Goal: Information Seeking & Learning: Compare options

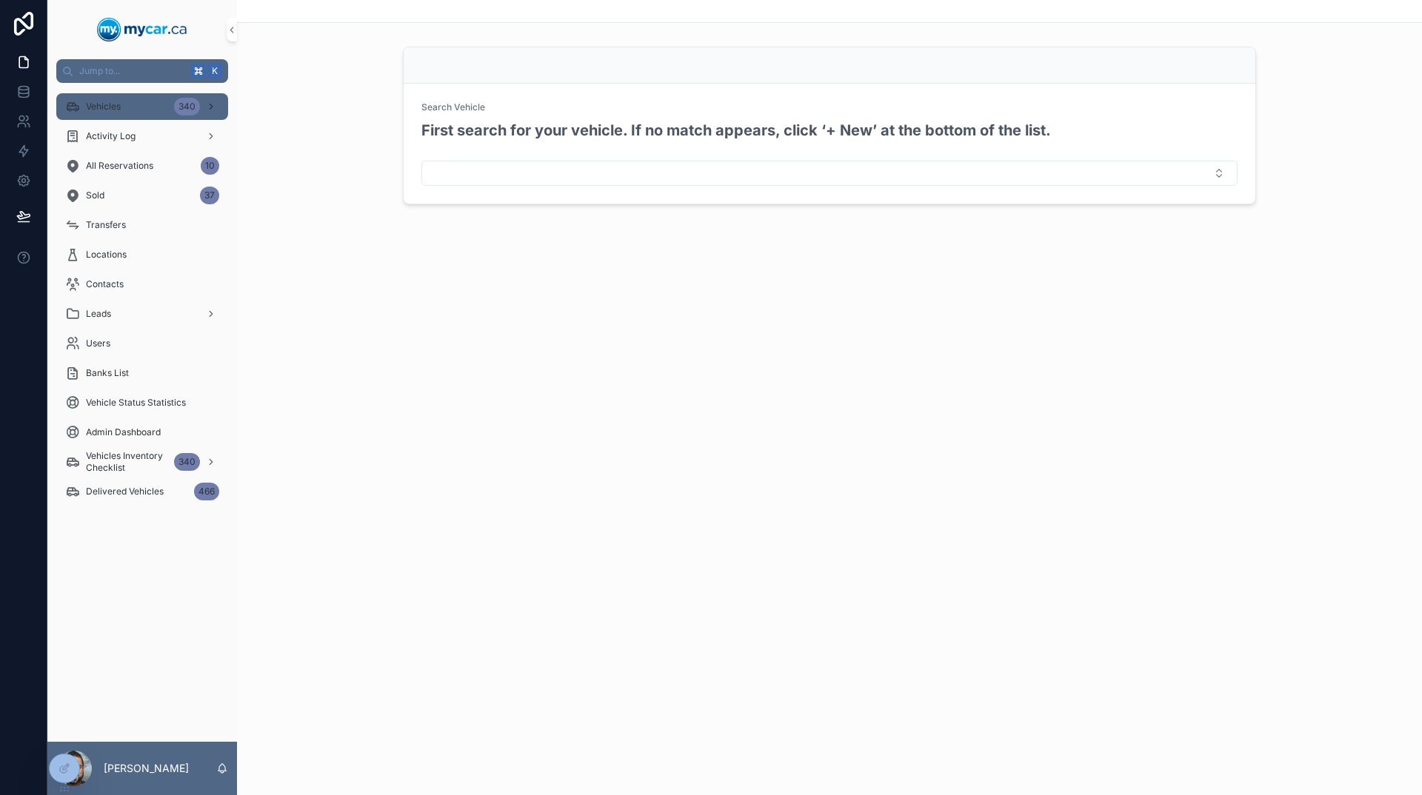
click at [111, 96] on div "Vehicles 340" at bounding box center [142, 107] width 154 height 24
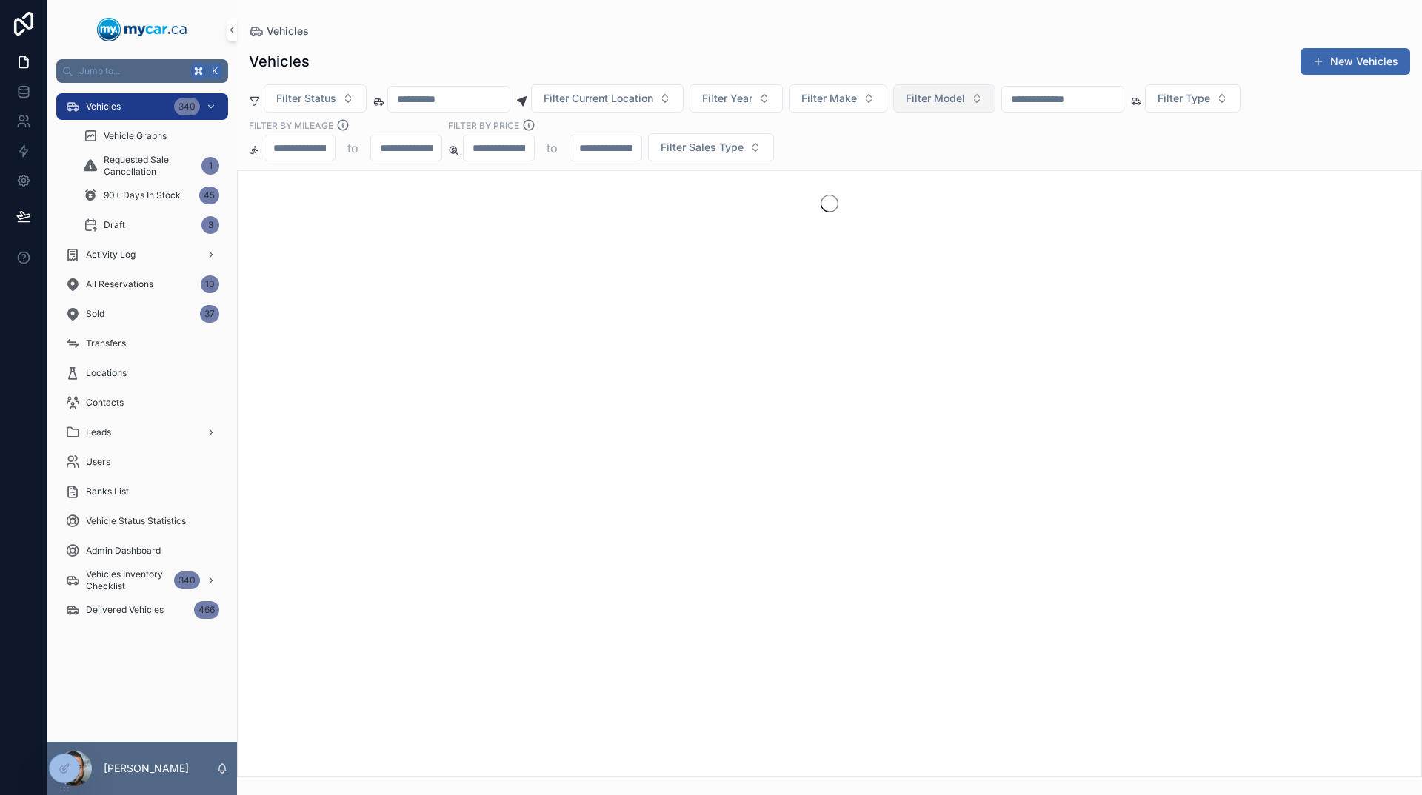
click at [965, 98] on span "Filter Model" at bounding box center [935, 98] width 59 height 15
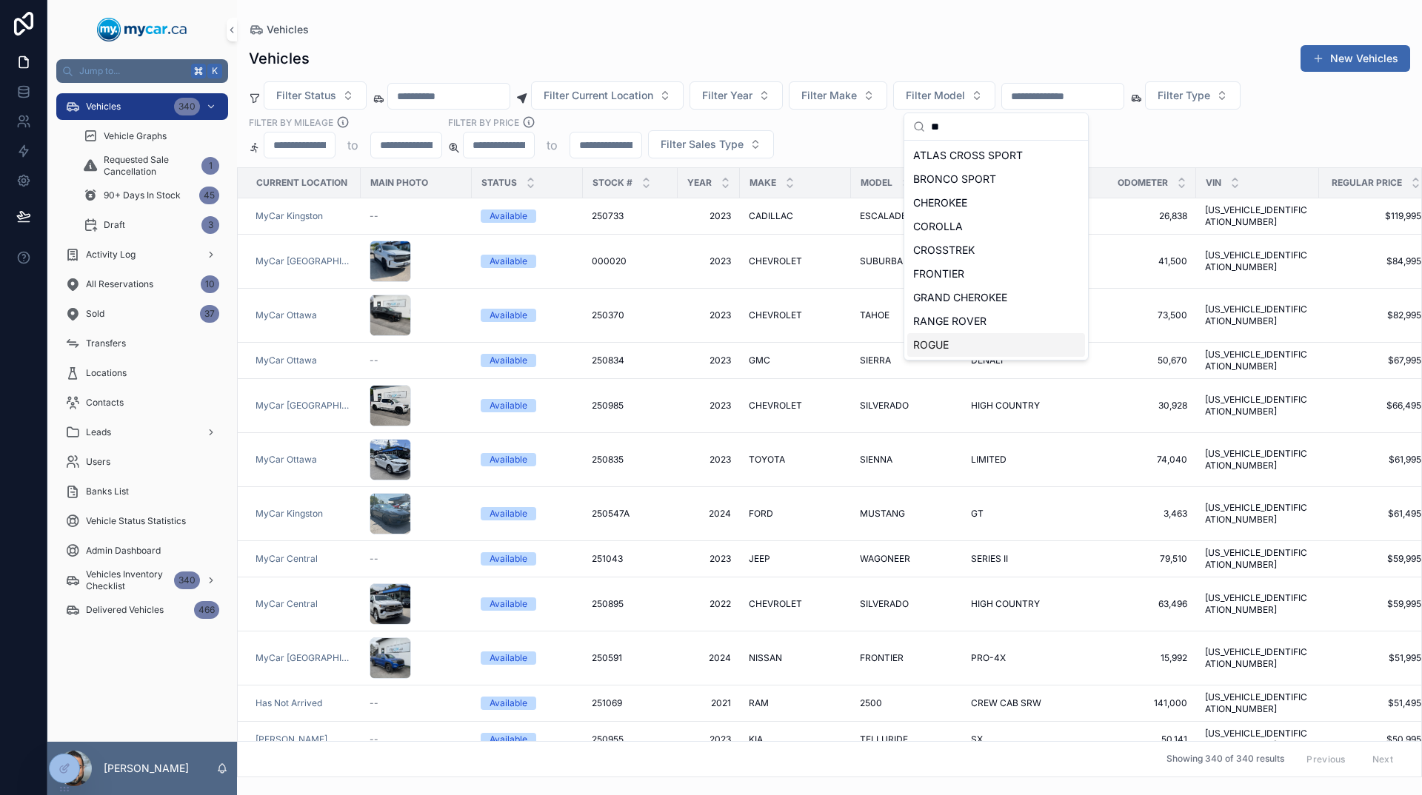
type input "**"
click at [969, 346] on div "ROGUE" at bounding box center [996, 345] width 178 height 24
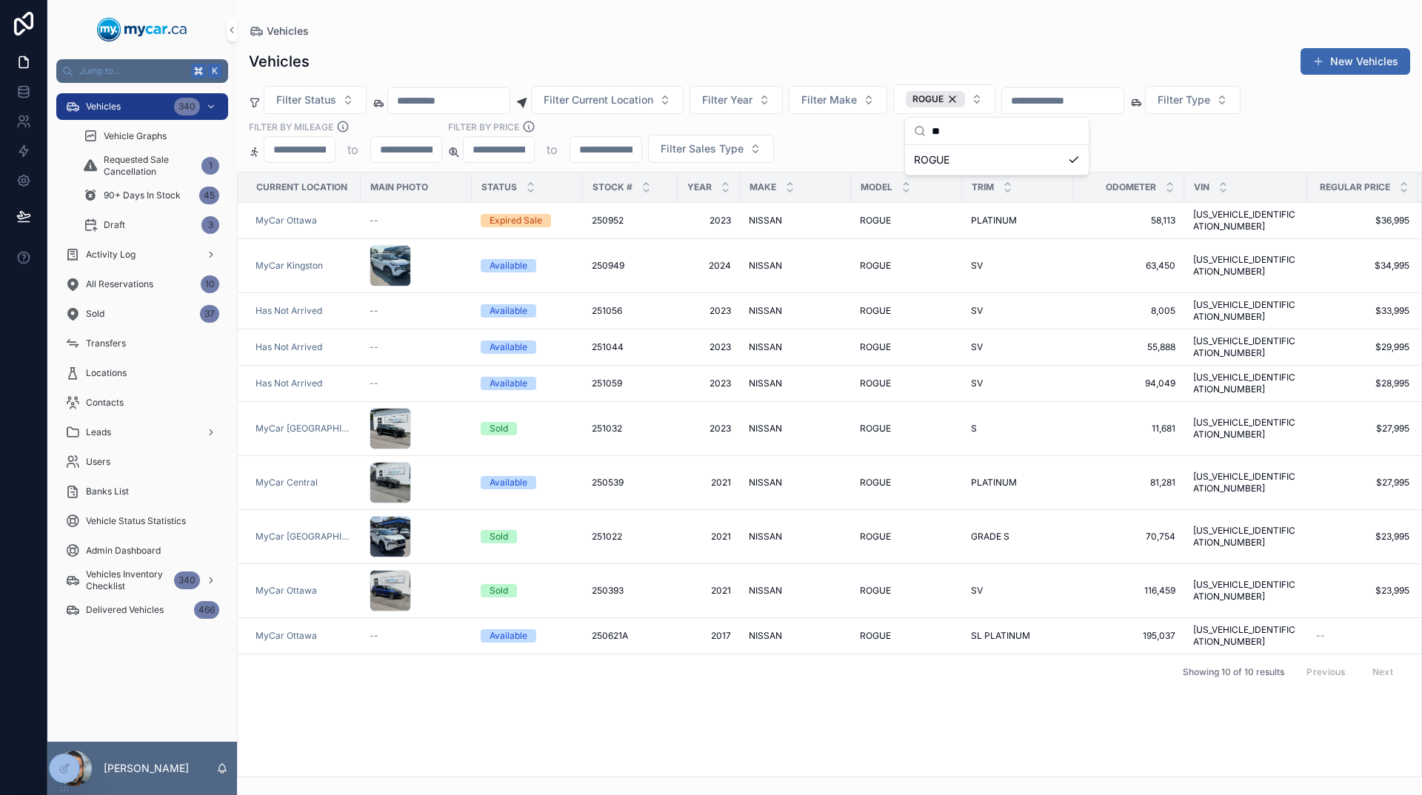
click at [890, 710] on div "Current Location Main Photo Status Stock # Year Make Model Trim Odometer VIN Re…" at bounding box center [829, 475] width 1183 height 604
click at [1094, 305] on span "8,005" at bounding box center [1128, 311] width 93 height 12
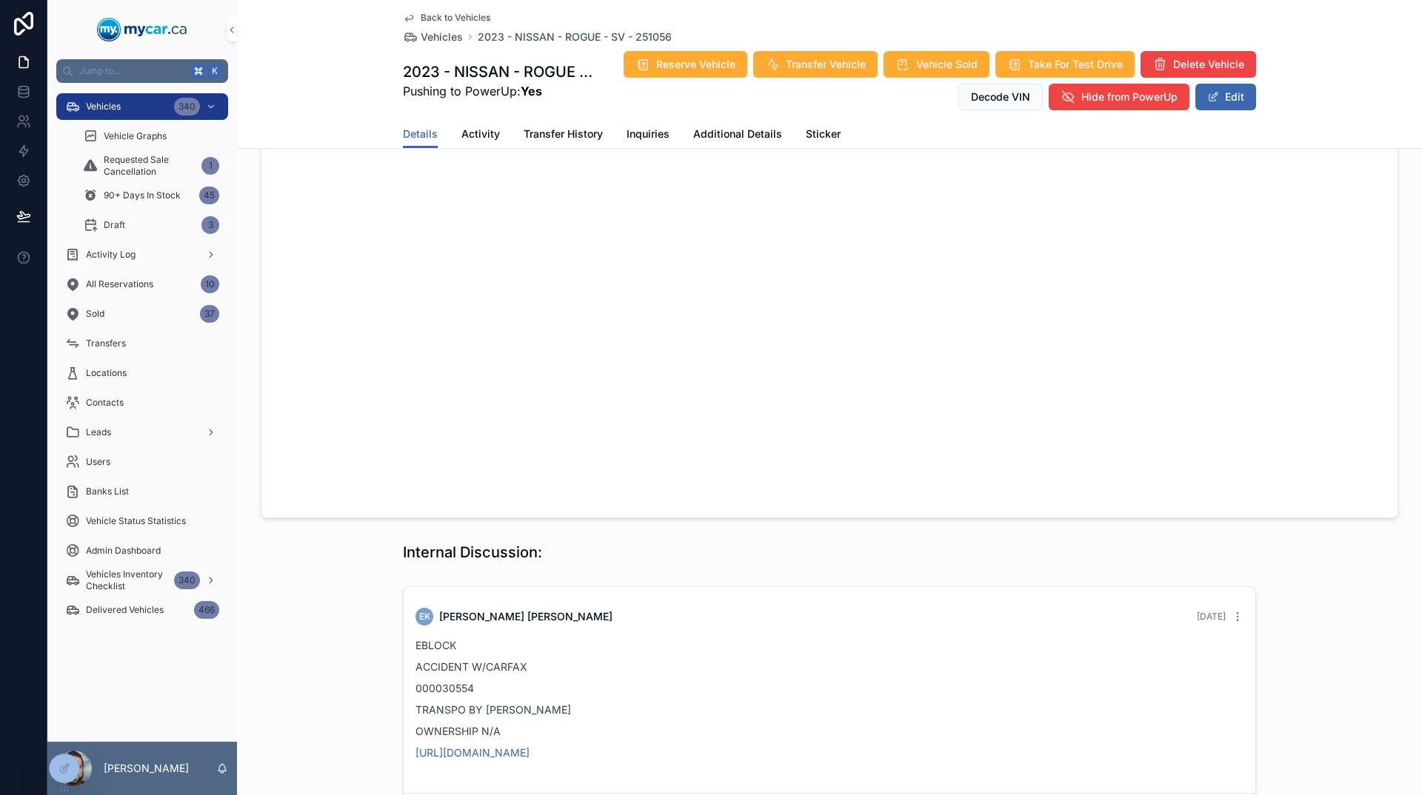
scroll to position [1287, 0]
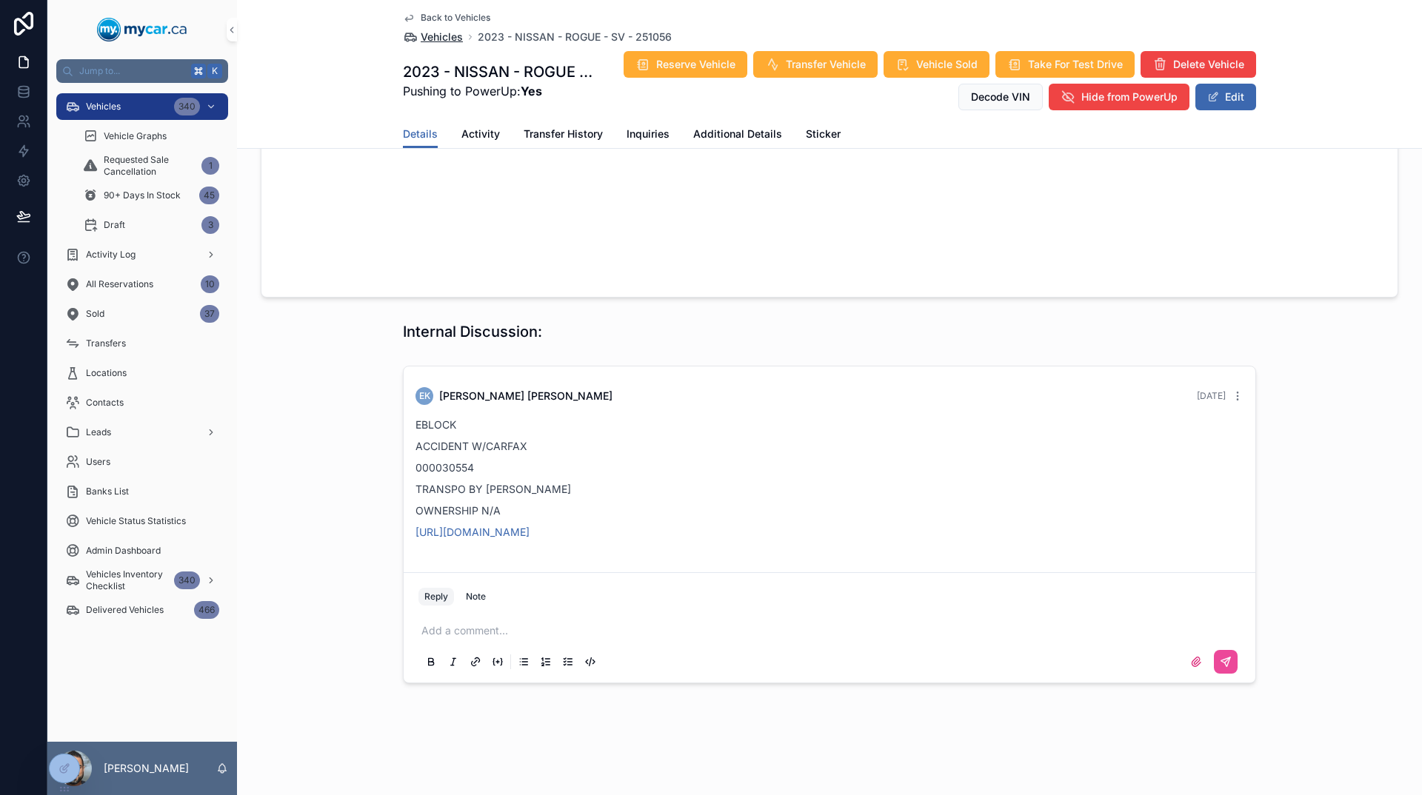
click at [452, 39] on span "Vehicles" at bounding box center [442, 37] width 42 height 15
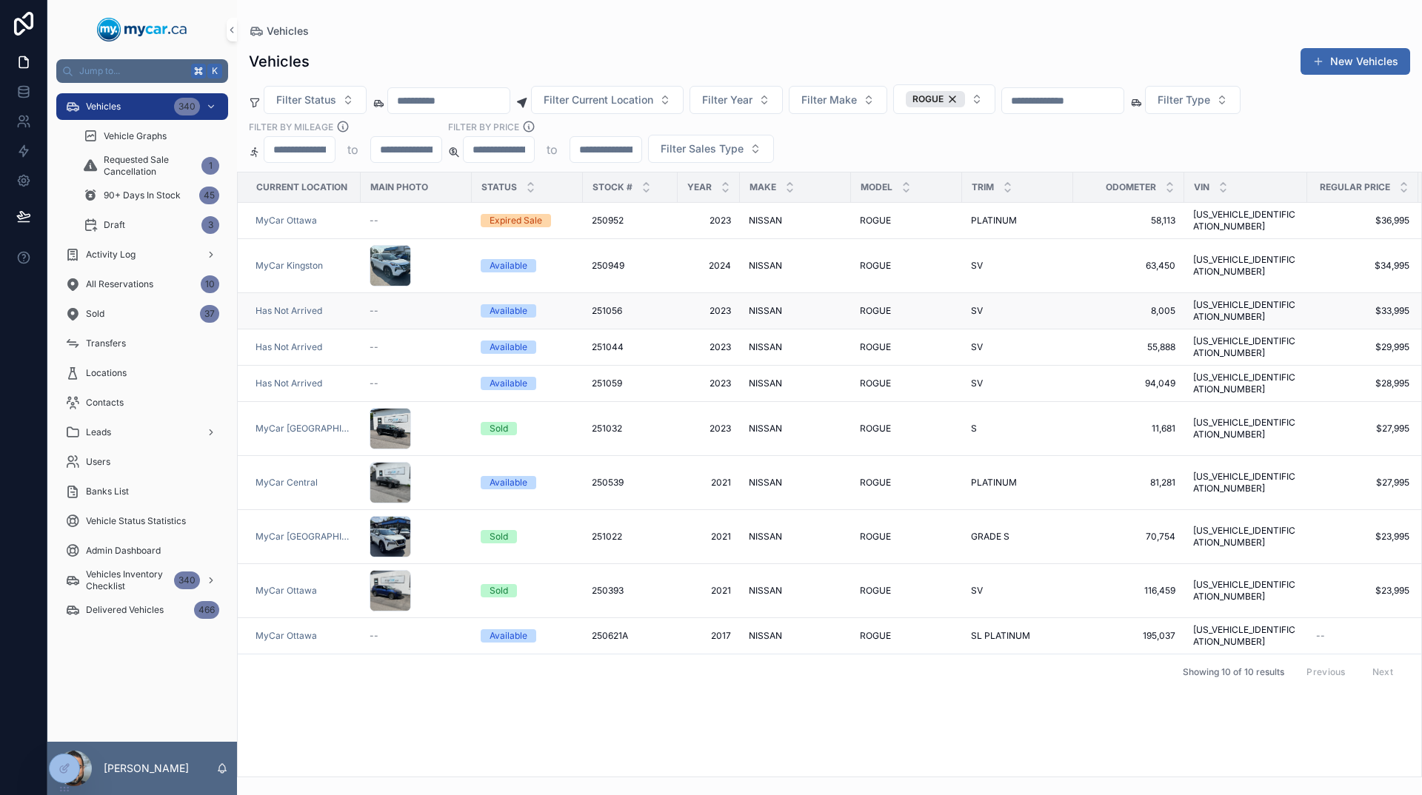
click at [838, 305] on div "NISSAN NISSAN" at bounding box center [795, 311] width 93 height 12
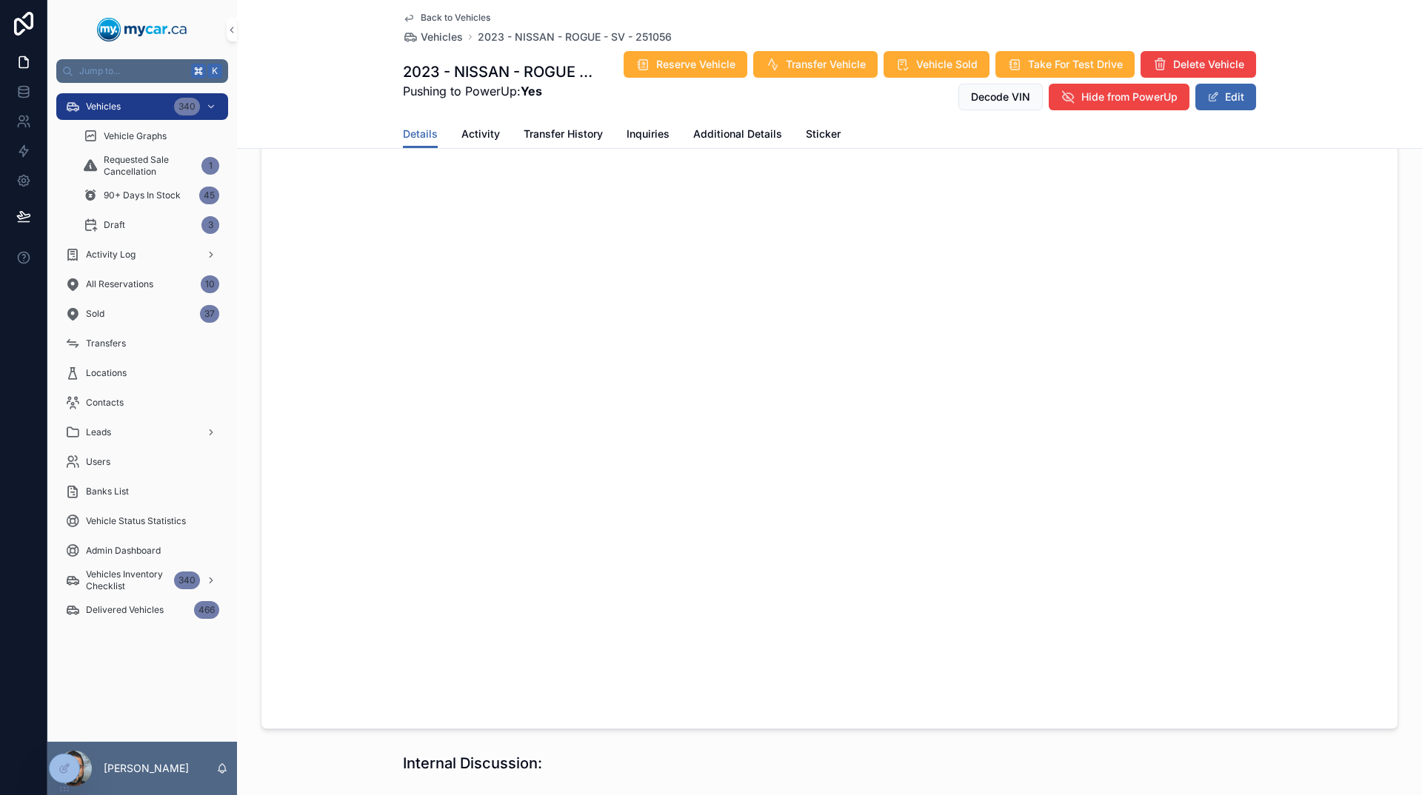
scroll to position [1157, 0]
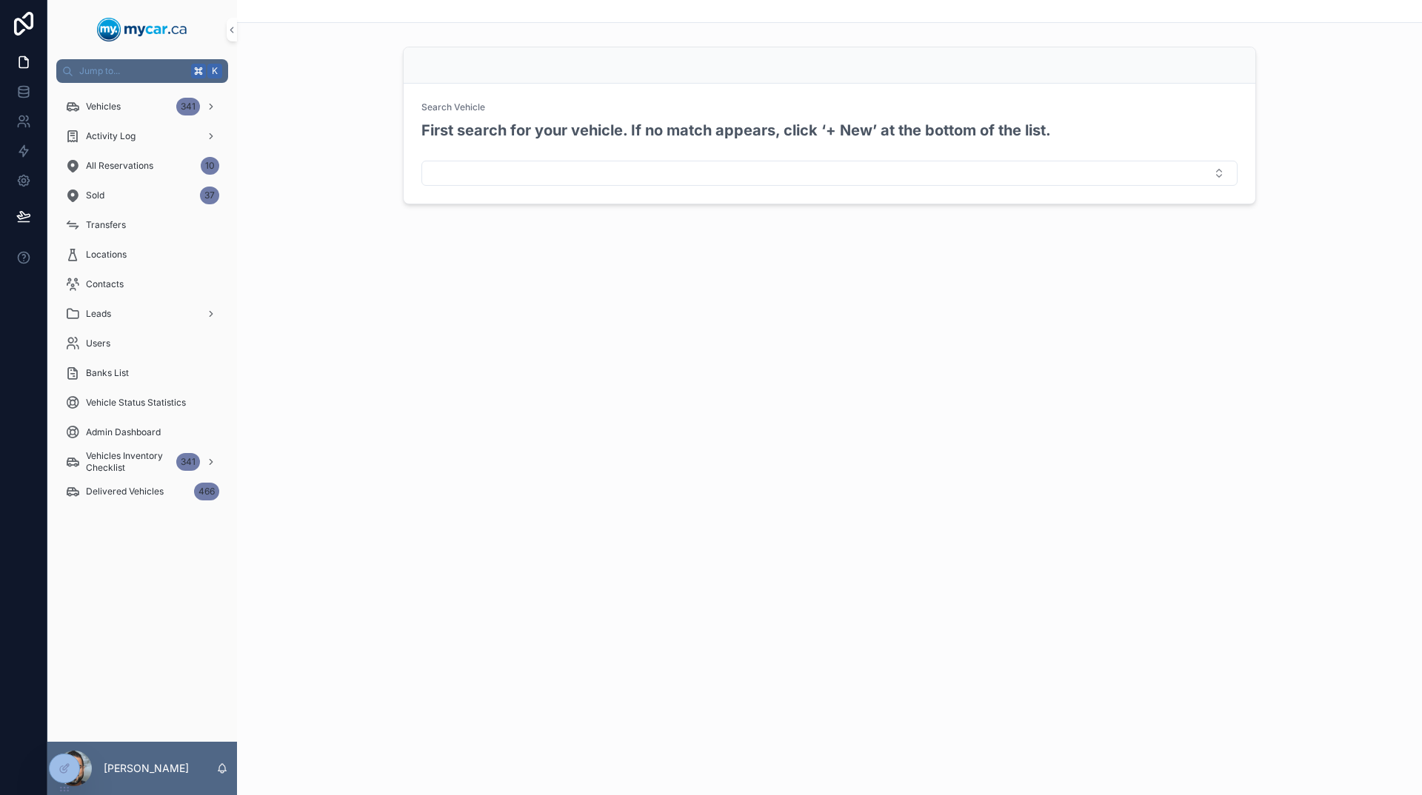
click at [88, 101] on span "Vehicles" at bounding box center [103, 107] width 35 height 12
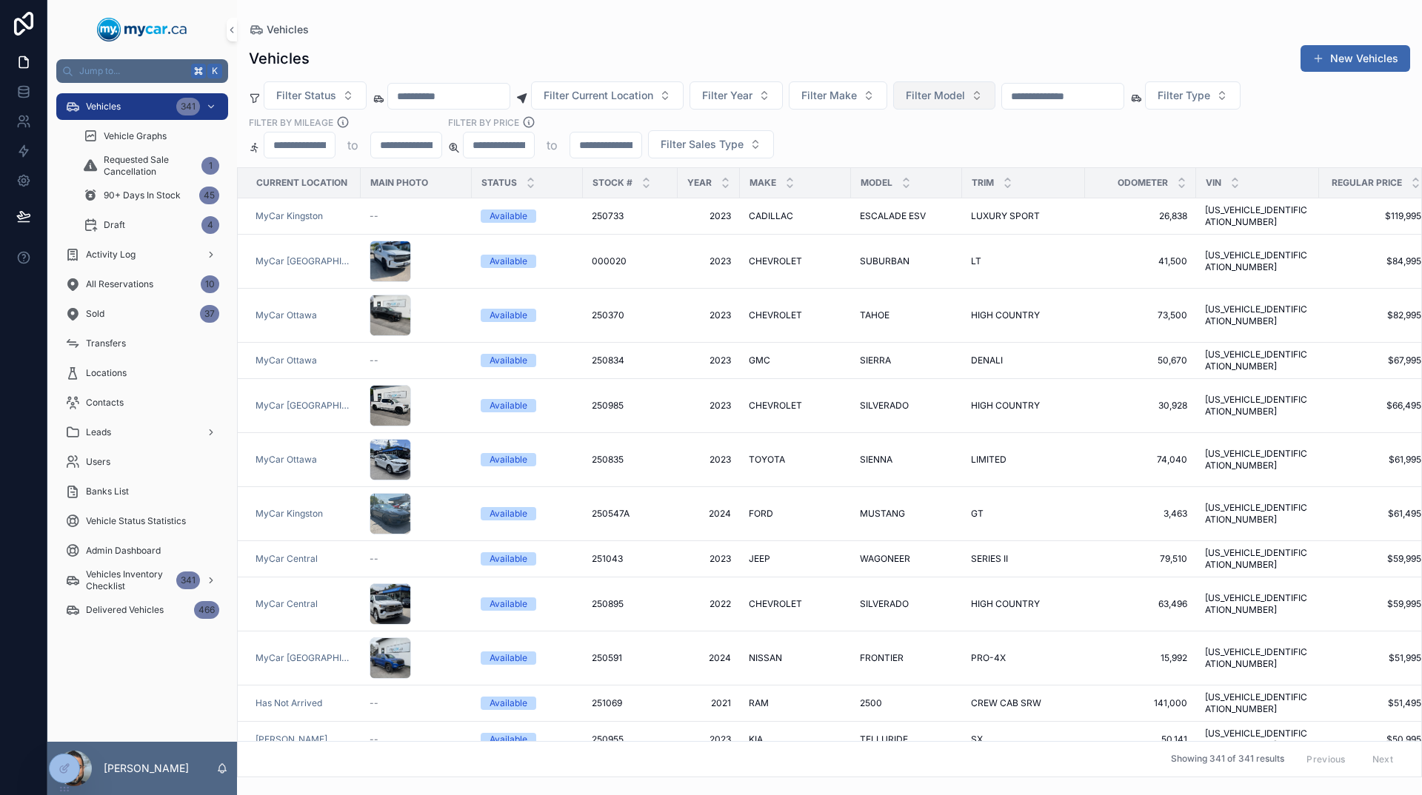
click at [995, 96] on button "Filter Model" at bounding box center [944, 95] width 102 height 28
type input "****"
click at [947, 161] on span "ROGUE" at bounding box center [931, 155] width 36 height 15
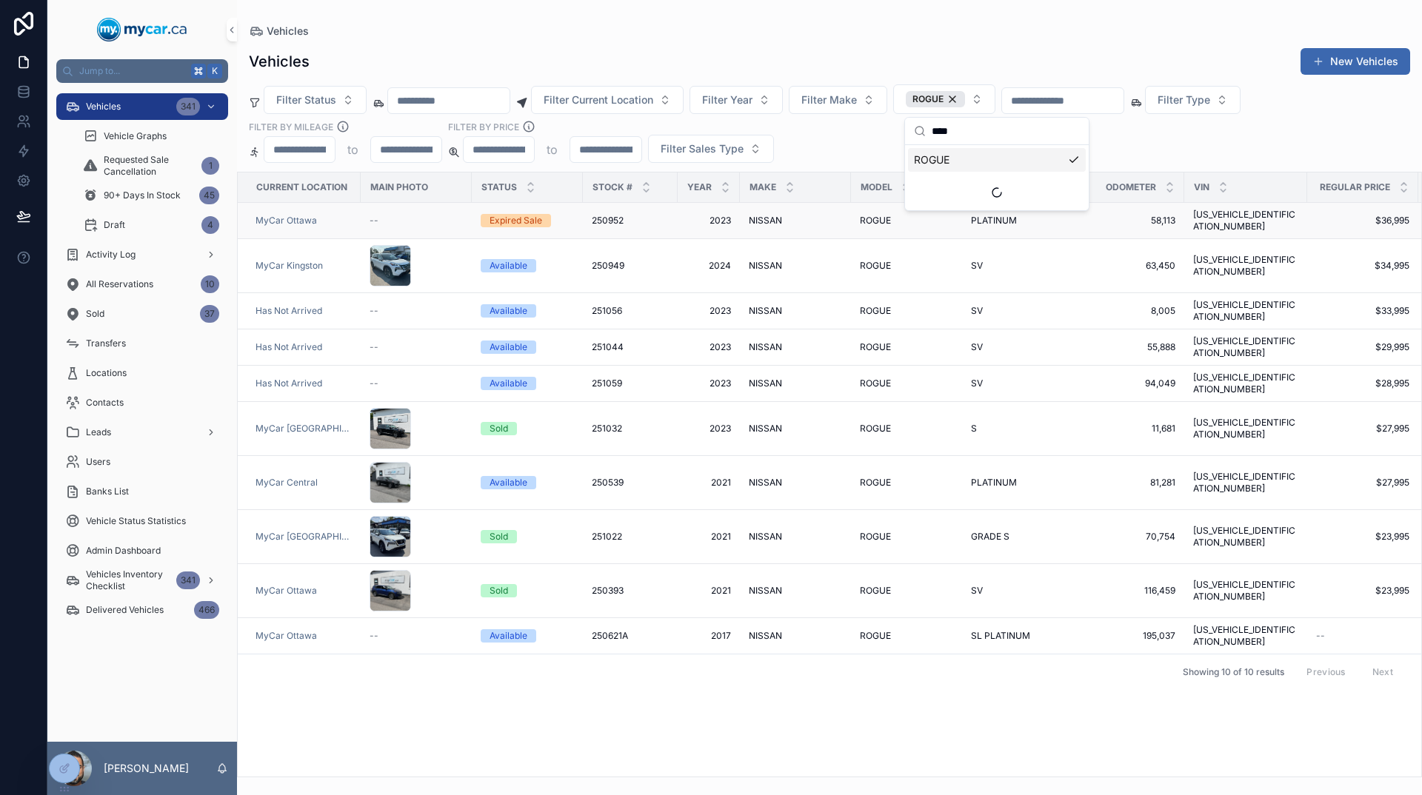
click at [767, 216] on span "NISSAN" at bounding box center [765, 221] width 33 height 12
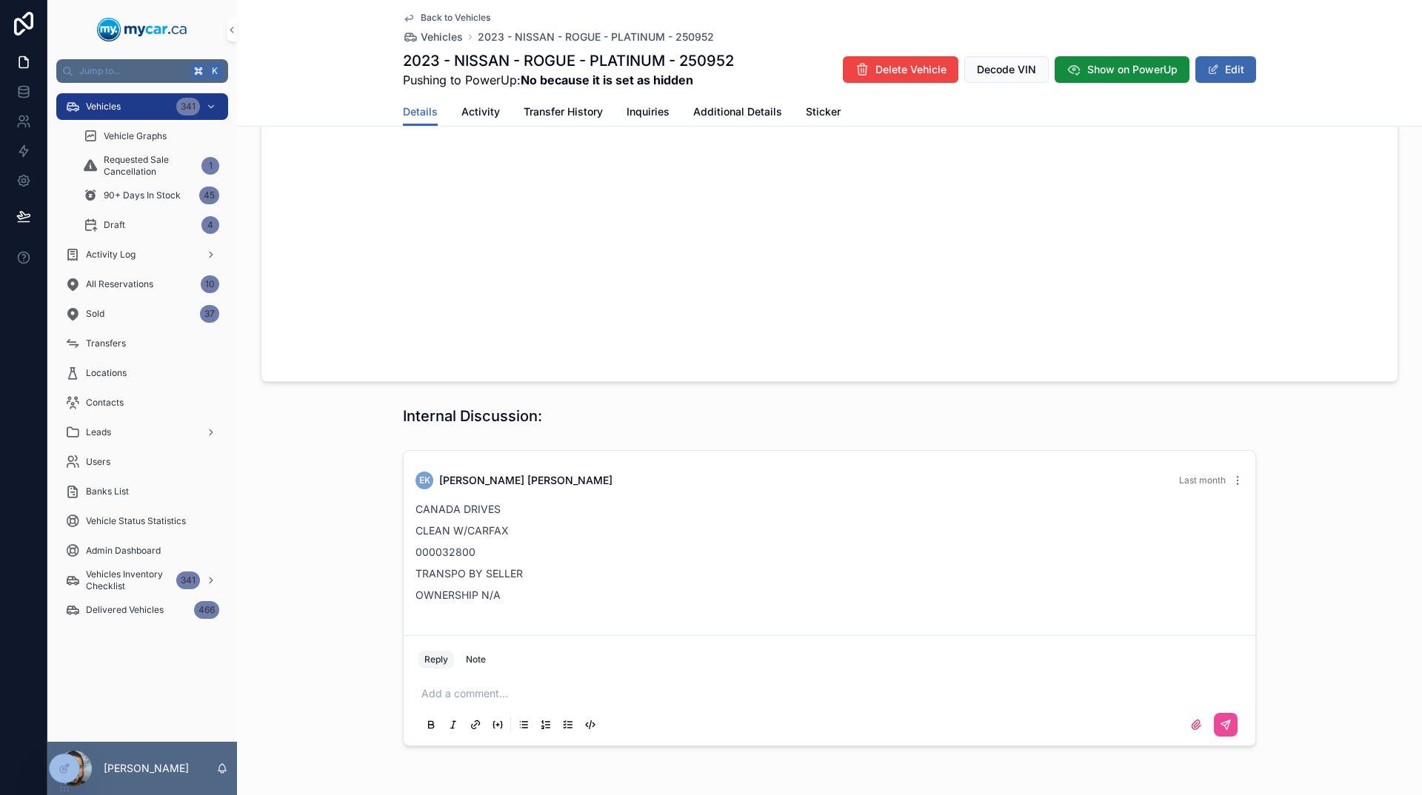
scroll to position [1458, 0]
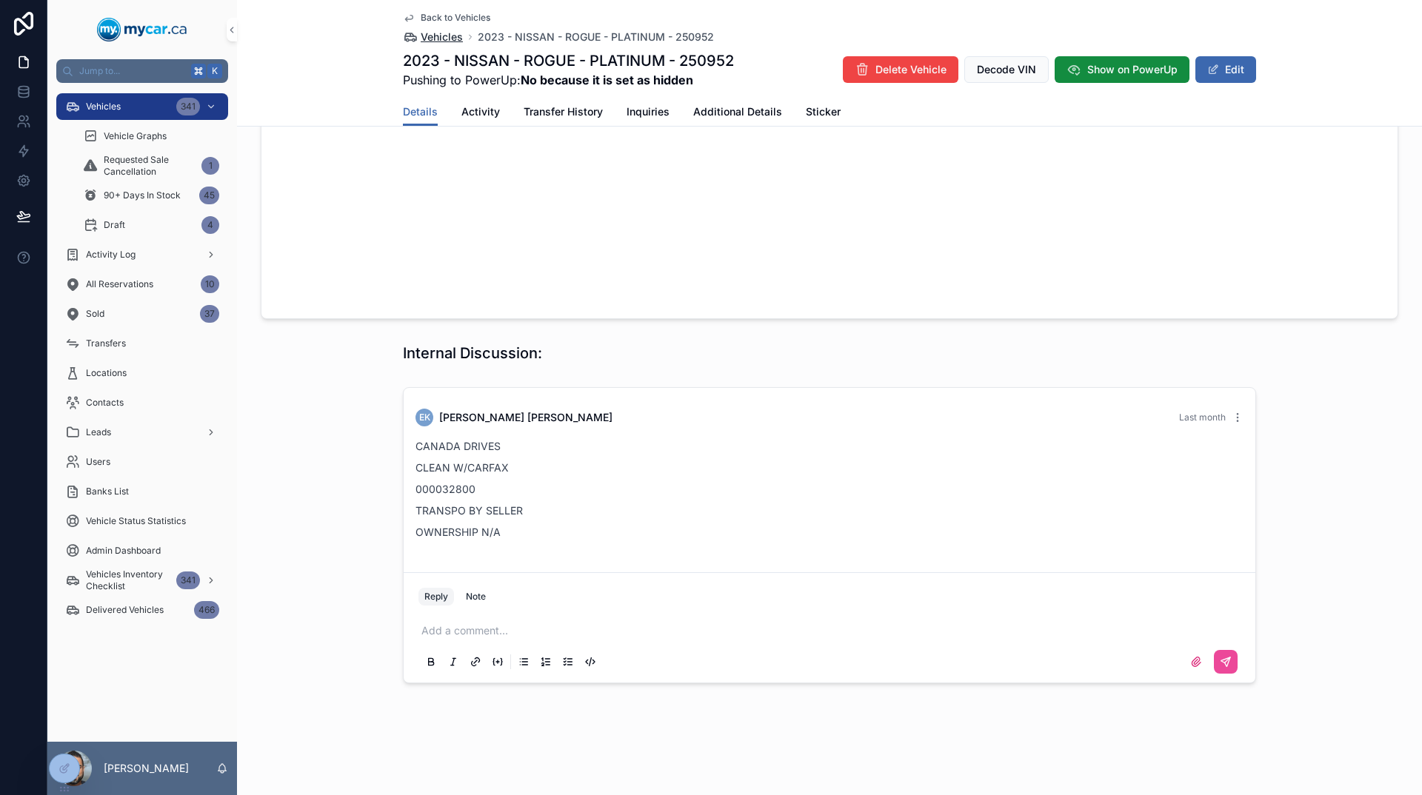
click at [452, 39] on span "Vehicles" at bounding box center [442, 37] width 42 height 15
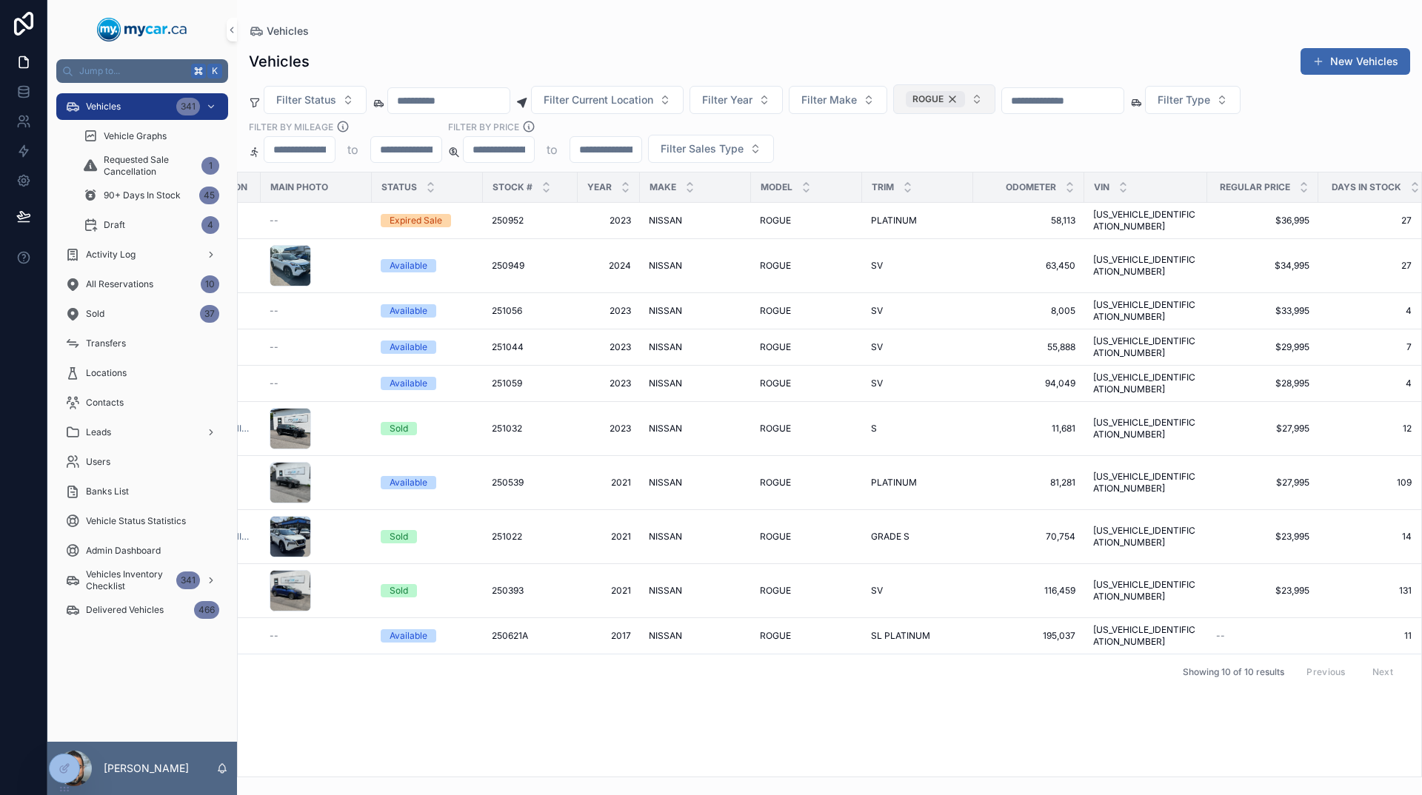
click at [965, 103] on div "ROGUE" at bounding box center [935, 99] width 59 height 16
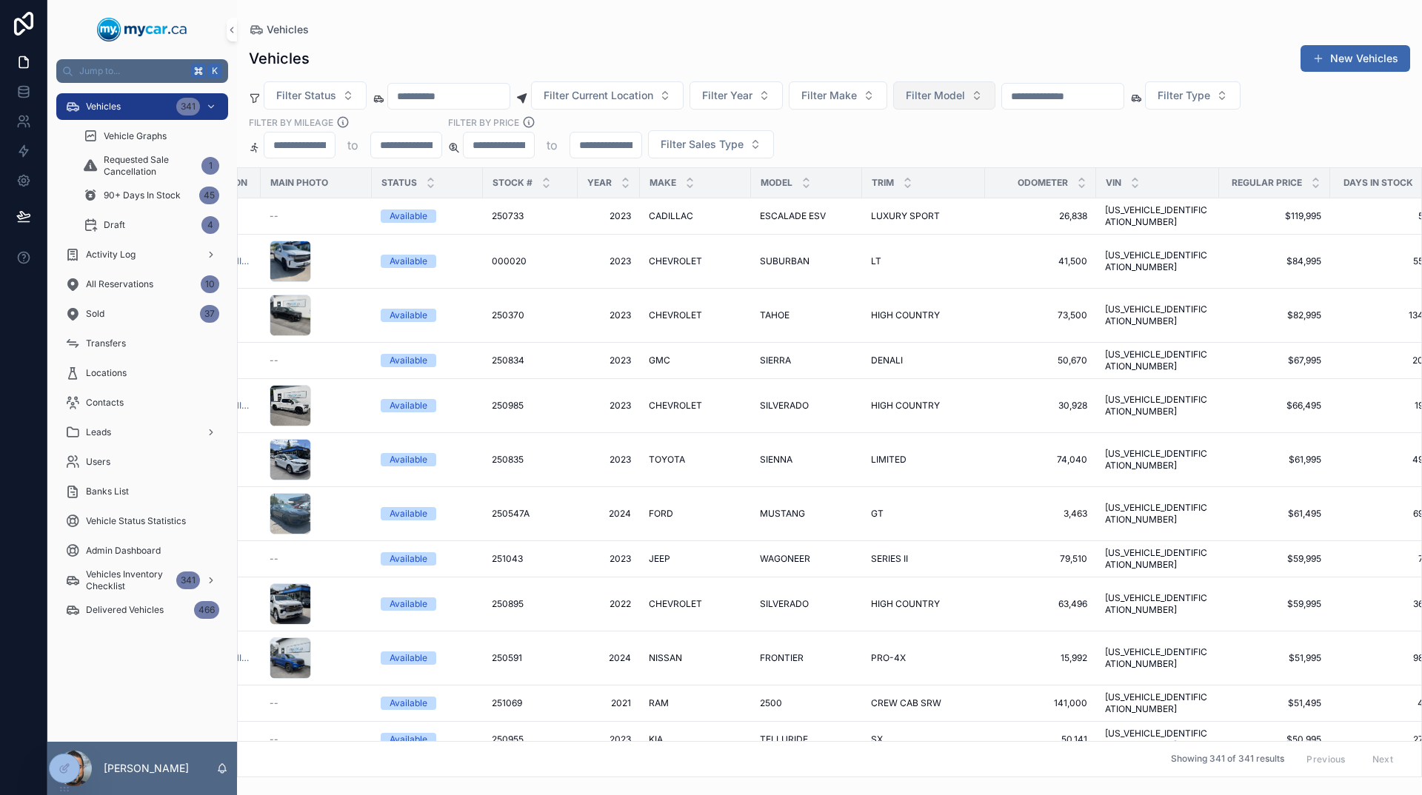
click at [965, 100] on span "Filter Model" at bounding box center [935, 95] width 59 height 15
type input "****"
drag, startPoint x: 966, startPoint y: 167, endPoint x: 973, endPoint y: 156, distance: 13.6
click at [973, 156] on div "SANTA [PERSON_NAME] [GEOGRAPHIC_DATA] SPORT" at bounding box center [996, 179] width 178 height 71
click at [973, 156] on span "SANTA [PERSON_NAME]" at bounding box center [975, 155] width 124 height 15
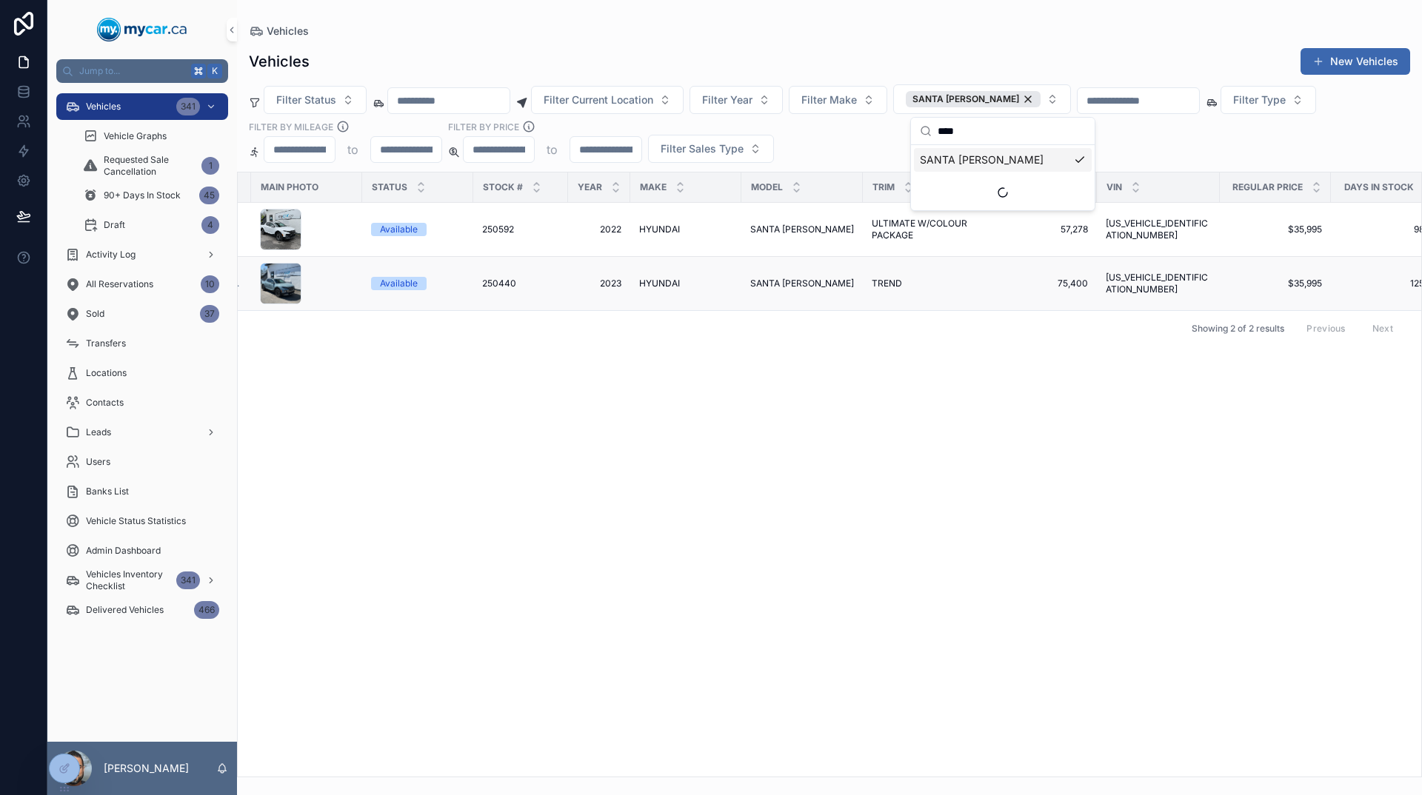
scroll to position [0, 109]
click at [1032, 101] on div "SANTA [PERSON_NAME]" at bounding box center [973, 99] width 135 height 16
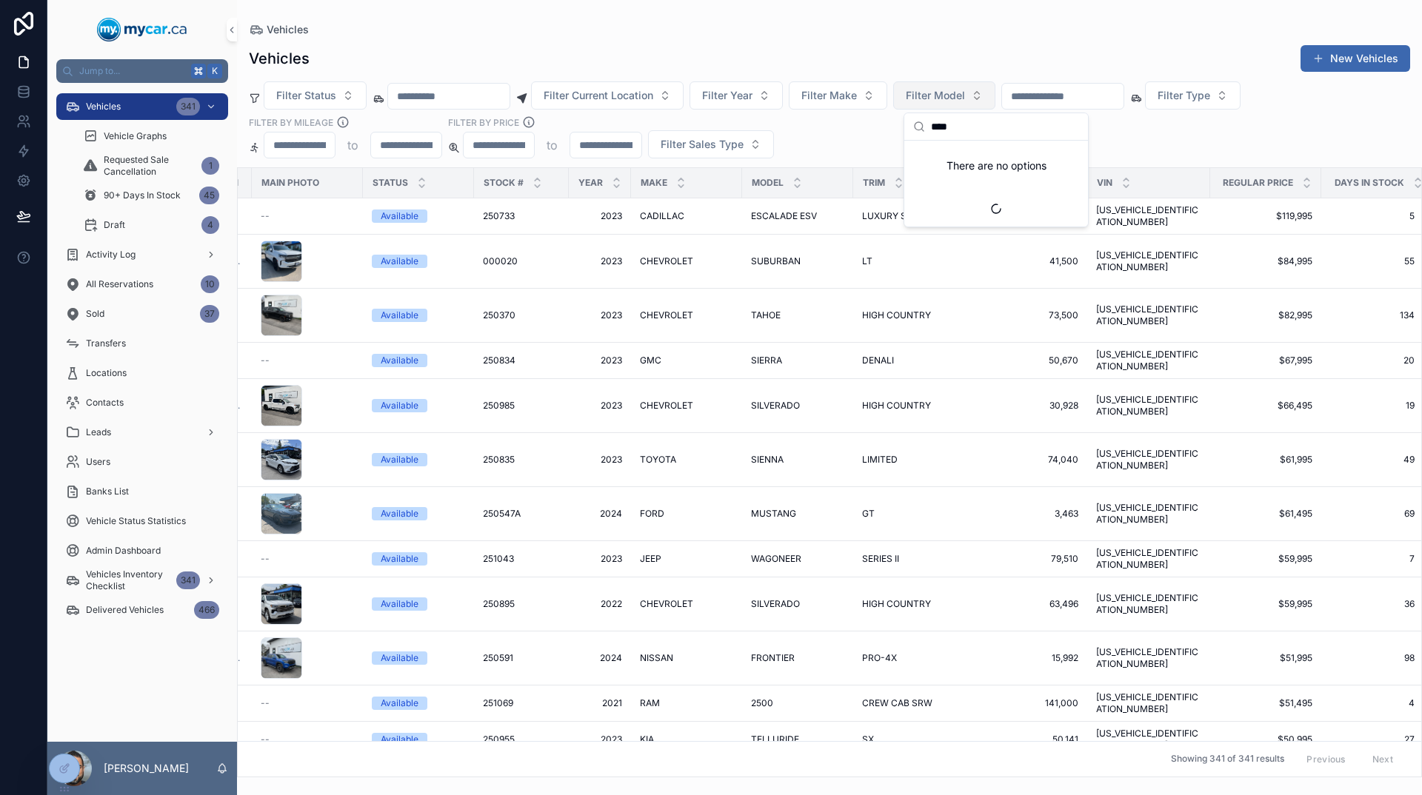
click at [965, 92] on span "Filter Model" at bounding box center [935, 95] width 59 height 15
click at [965, 95] on span "Filter Model" at bounding box center [935, 95] width 59 height 15
type input "****"
click at [943, 156] on span "KICKS" at bounding box center [928, 155] width 30 height 15
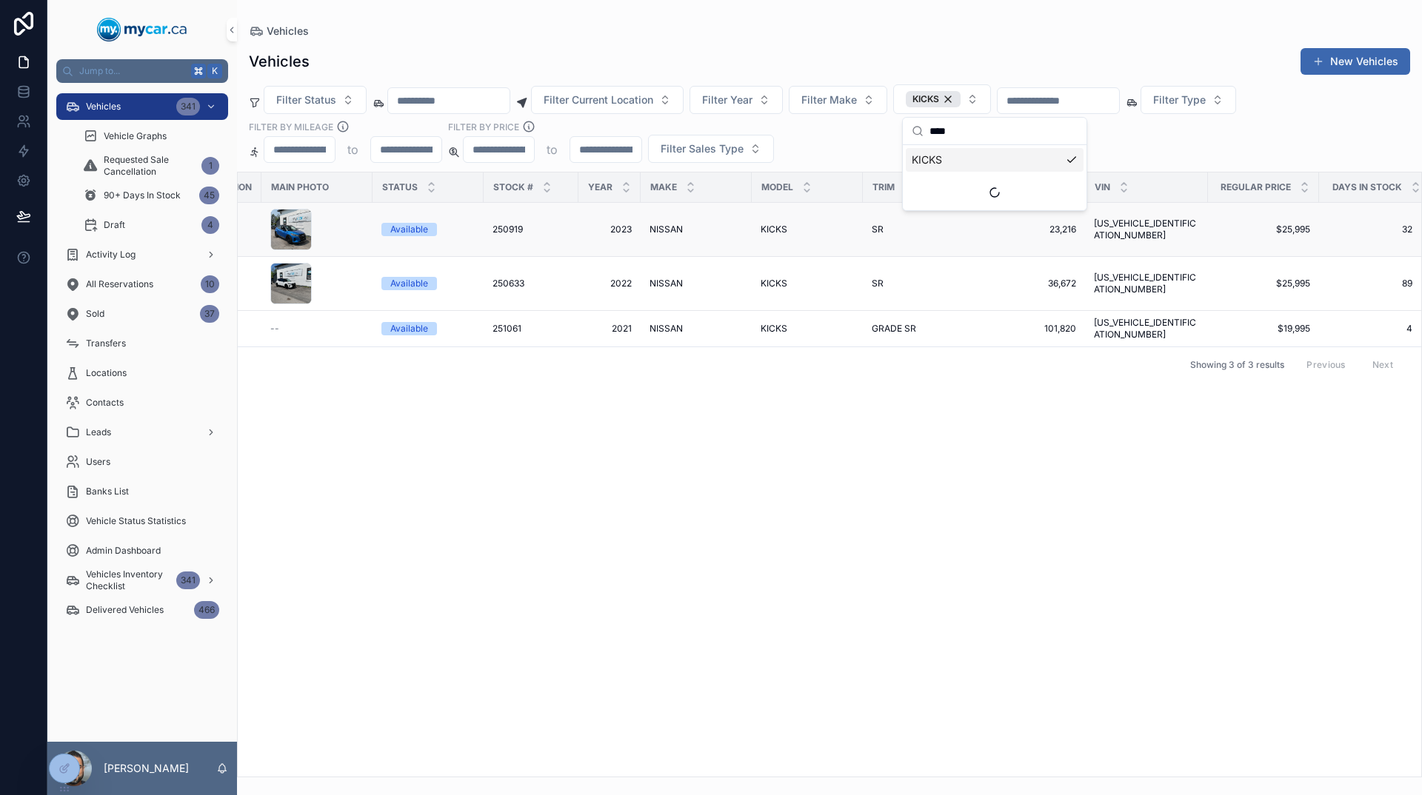
click at [1020, 250] on td "23,216 23,216" at bounding box center [1029, 230] width 111 height 54
click at [1026, 235] on span "23,216" at bounding box center [1029, 230] width 93 height 12
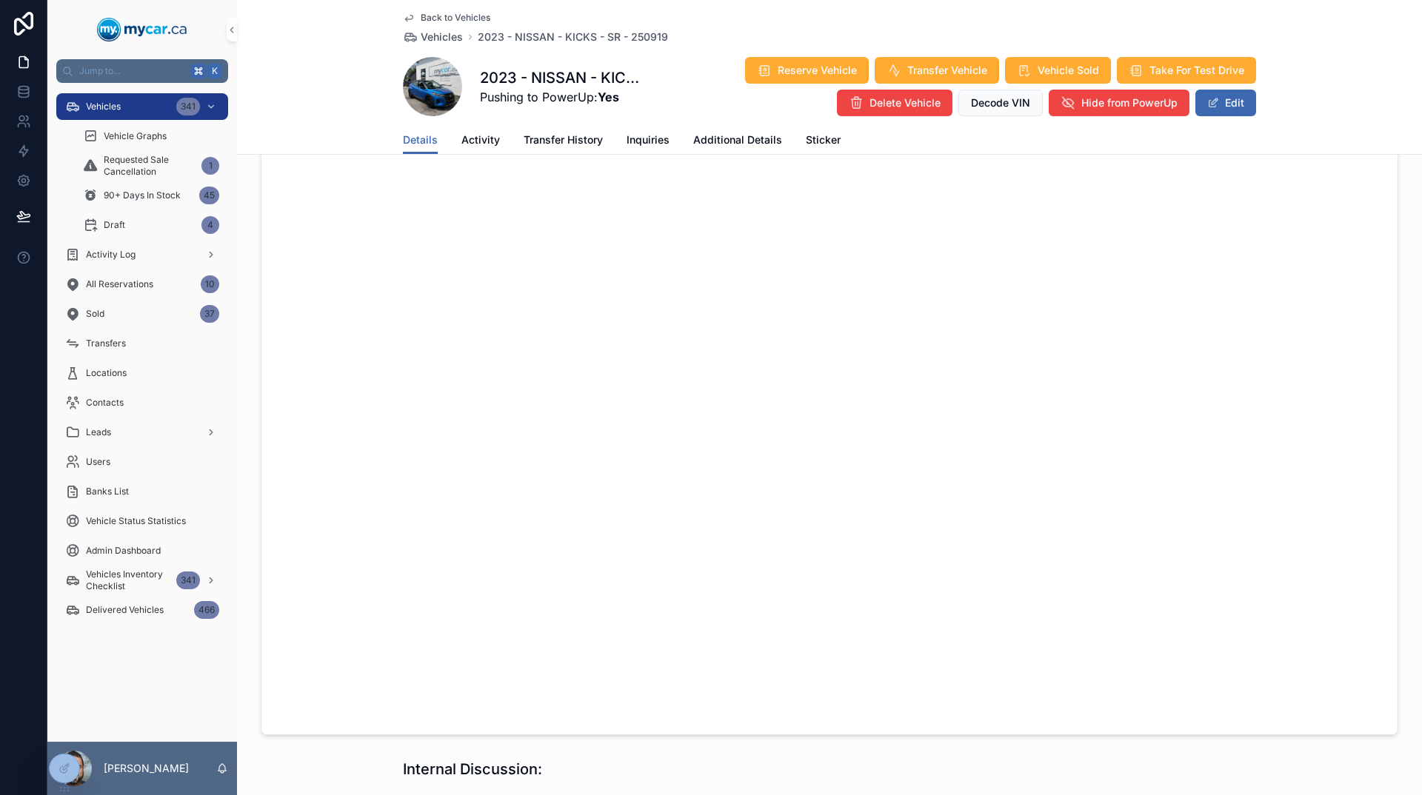
scroll to position [1474, 0]
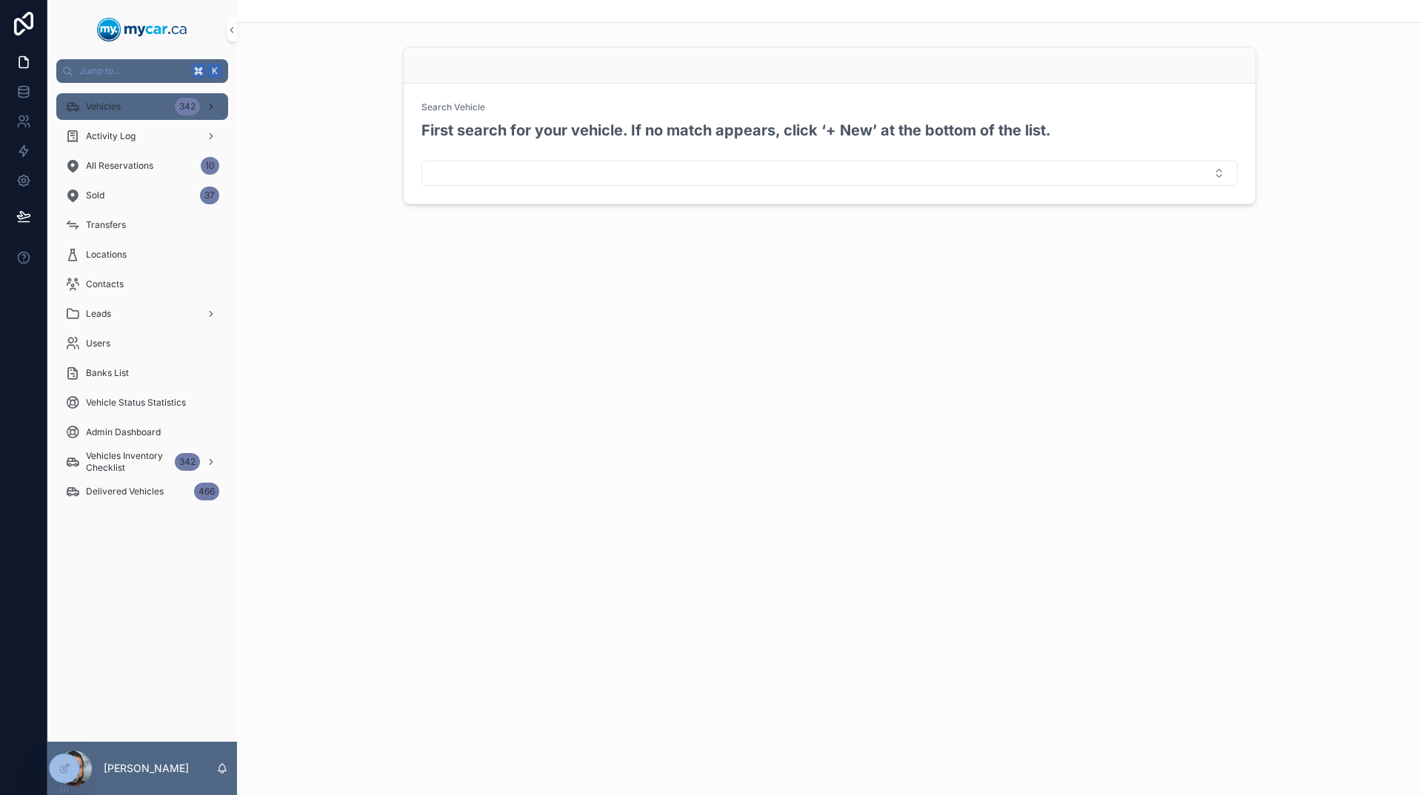
click at [139, 113] on div "Vehicles 342" at bounding box center [142, 107] width 154 height 24
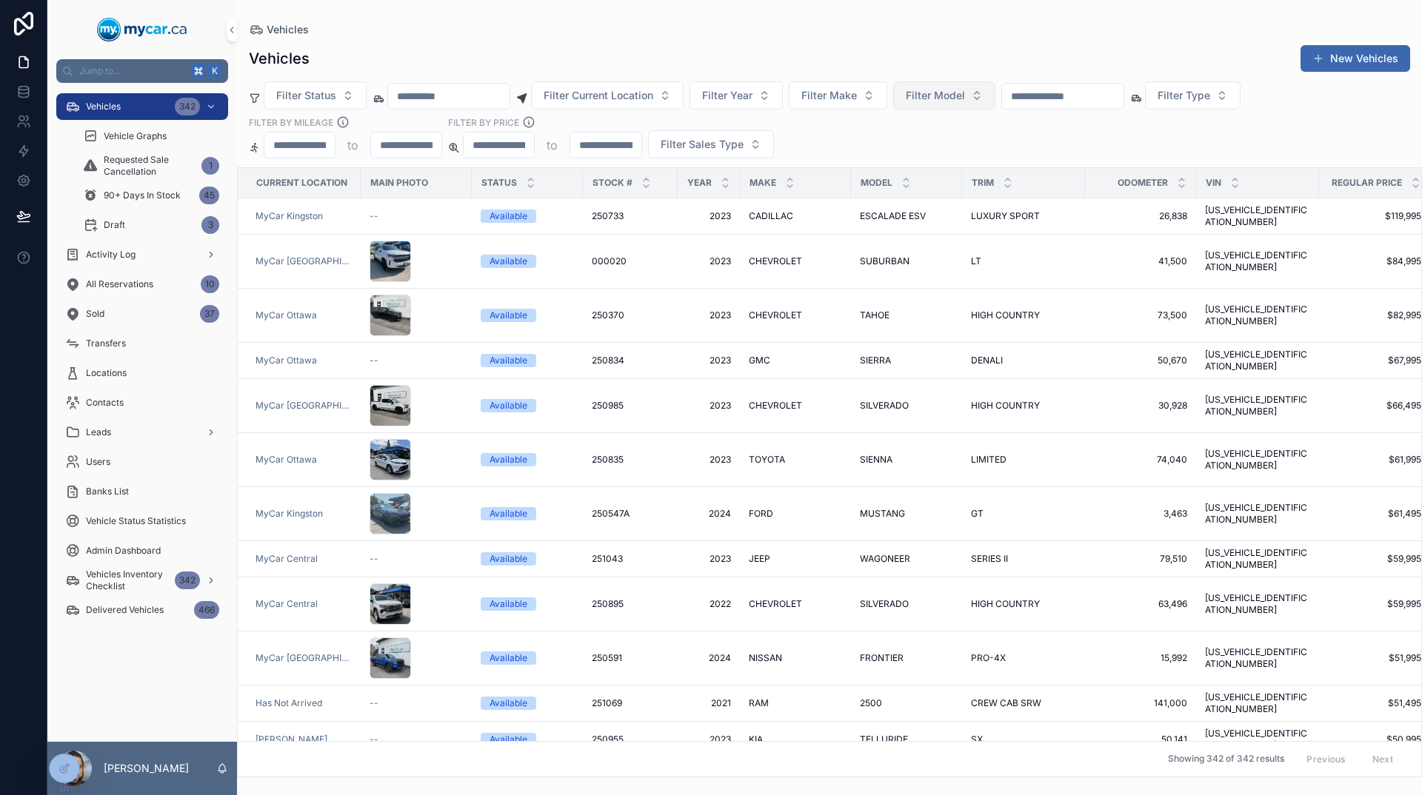
click at [995, 103] on button "Filter Model" at bounding box center [944, 95] width 102 height 28
type input "***"
click at [980, 158] on div "QASHQAI" at bounding box center [996, 156] width 178 height 24
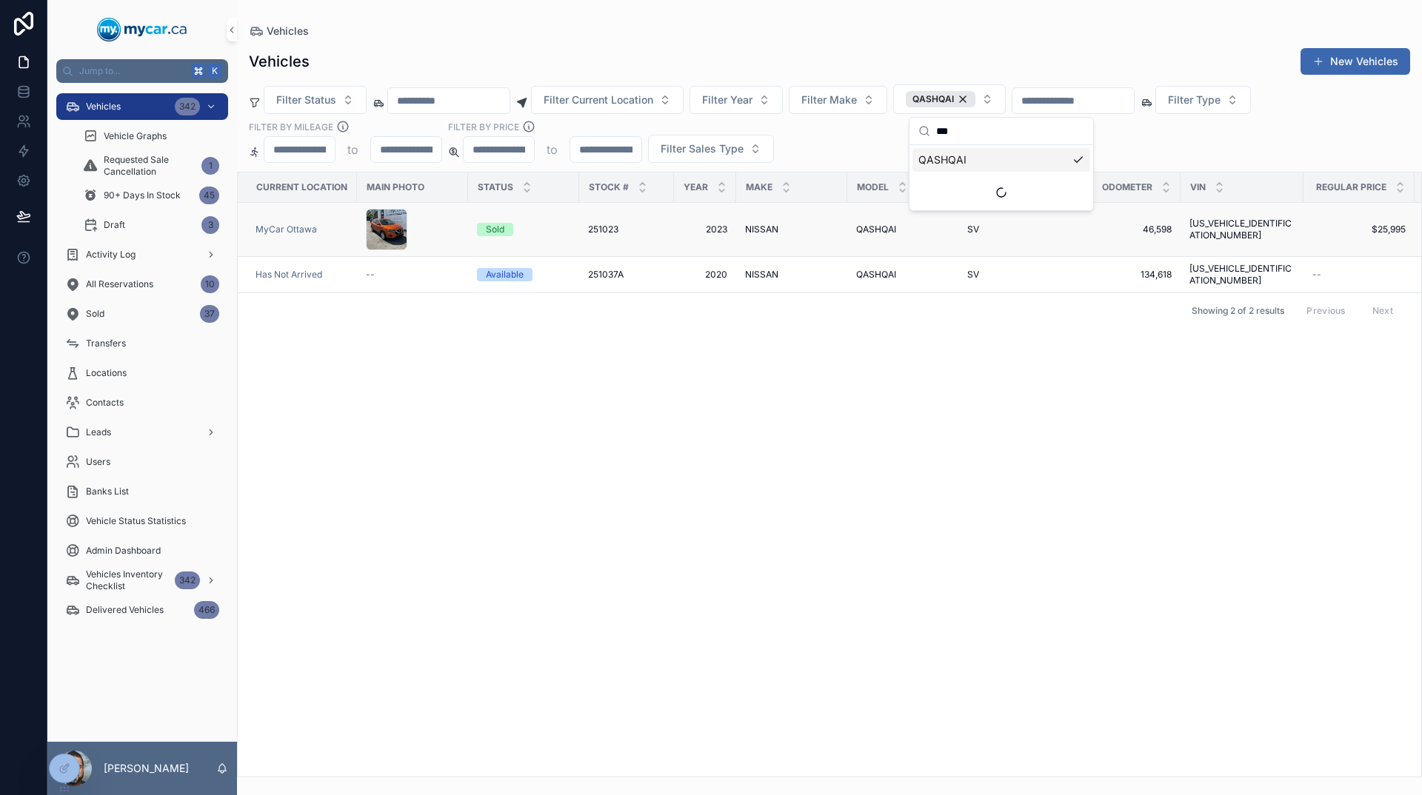
click at [835, 230] on div "NISSAN NISSAN" at bounding box center [791, 230] width 93 height 12
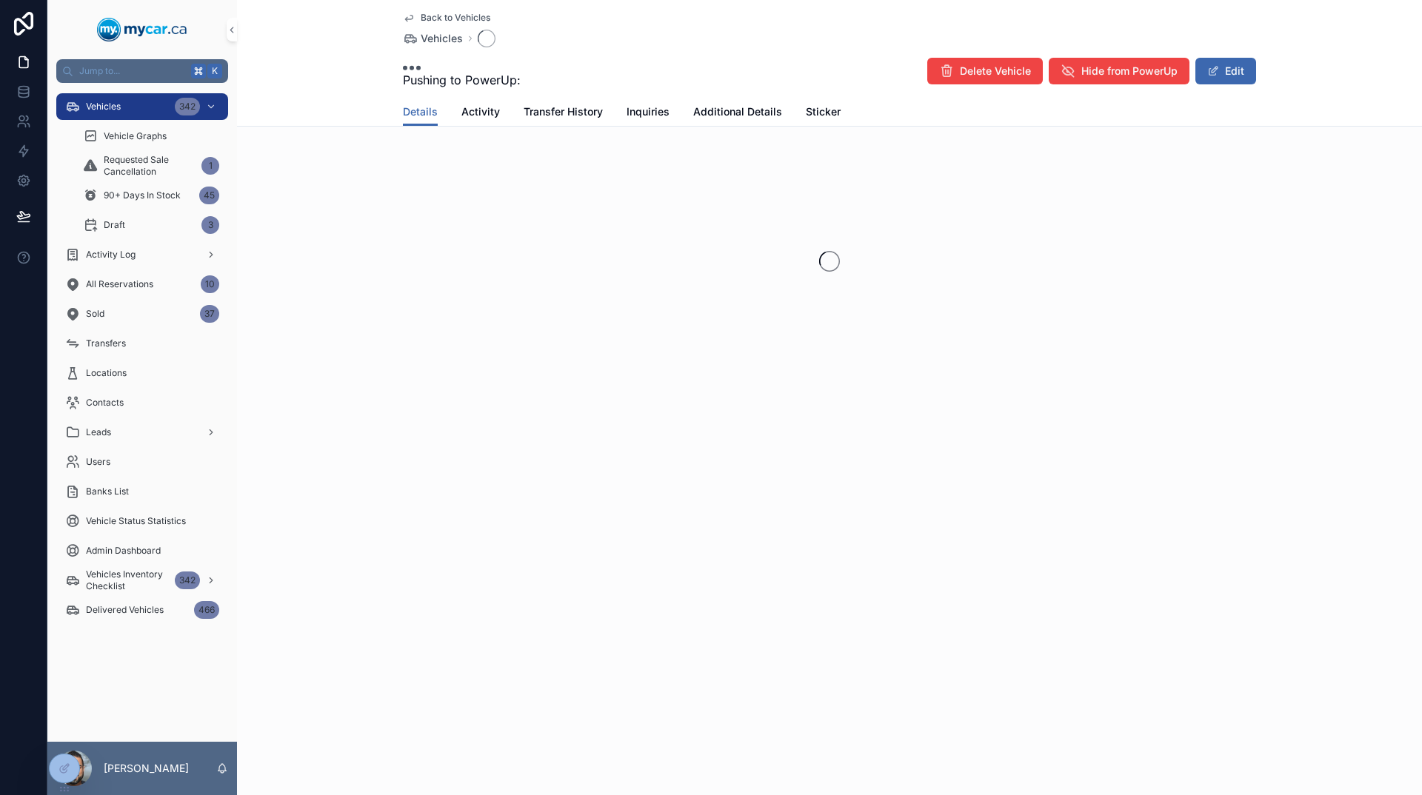
click at [835, 230] on div "scrollable content" at bounding box center [829, 261] width 1185 height 234
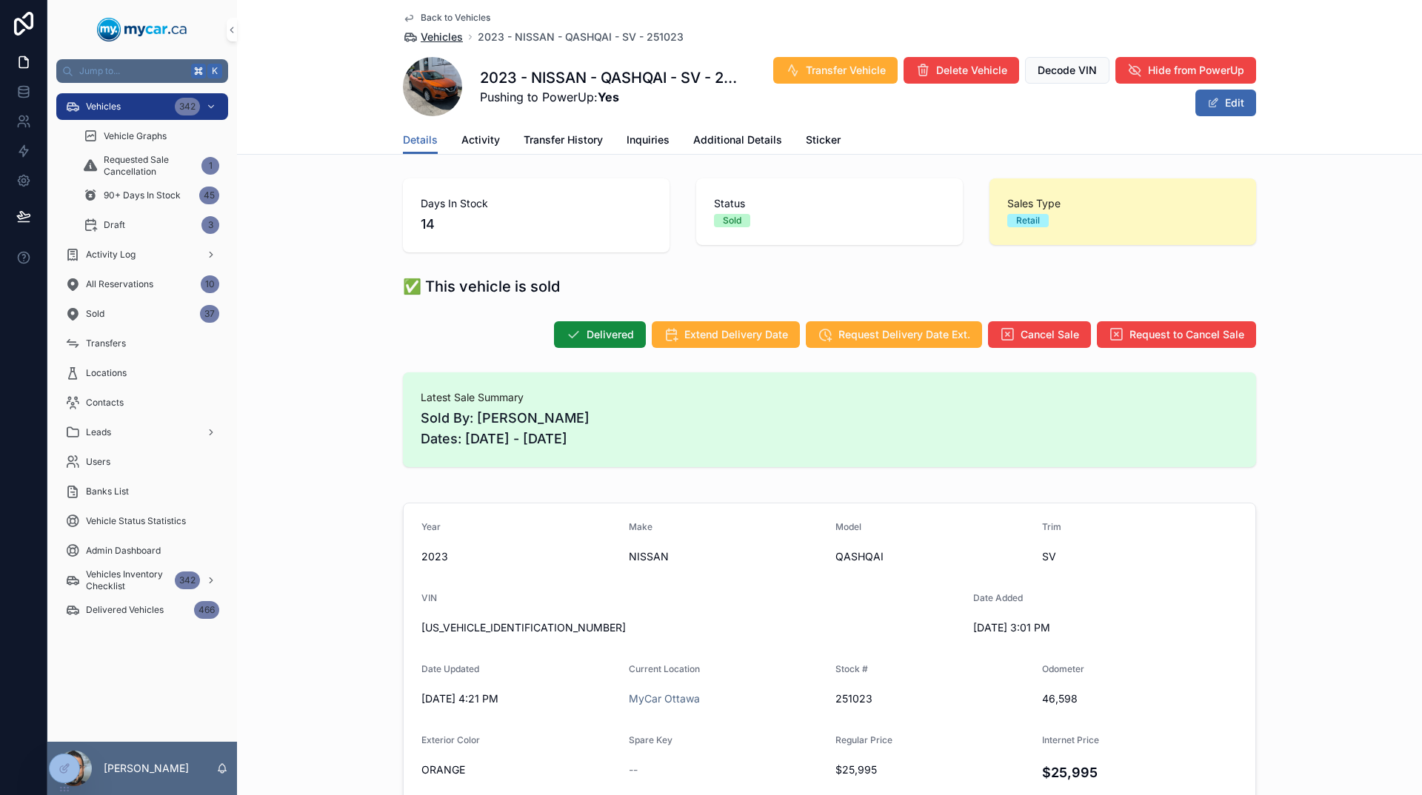
click at [450, 37] on span "Vehicles" at bounding box center [442, 37] width 42 height 15
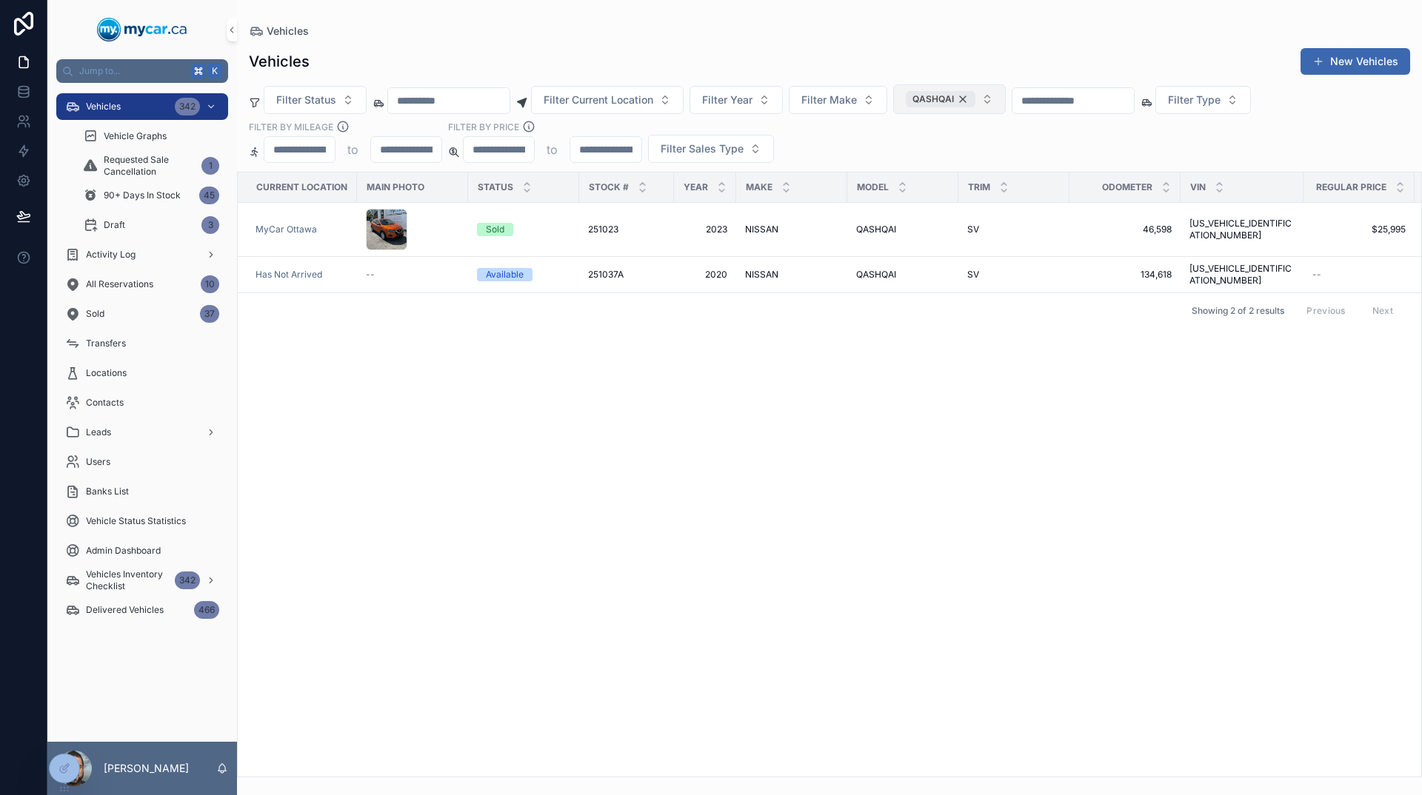
click at [975, 95] on div "QASHQAI" at bounding box center [941, 99] width 70 height 16
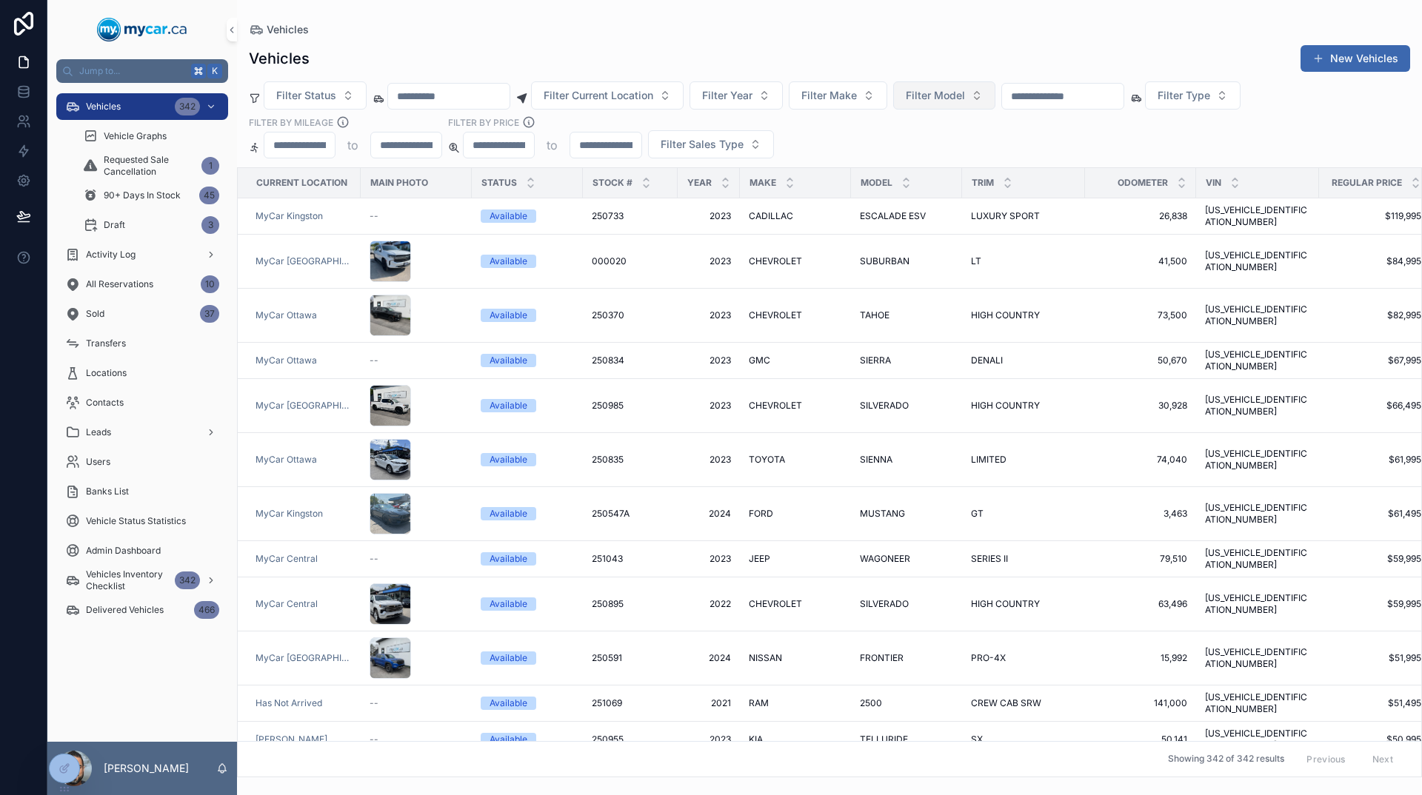
click at [965, 98] on span "Filter Model" at bounding box center [935, 95] width 59 height 15
type input "*****"
click at [963, 152] on div "ROGUE" at bounding box center [996, 156] width 178 height 24
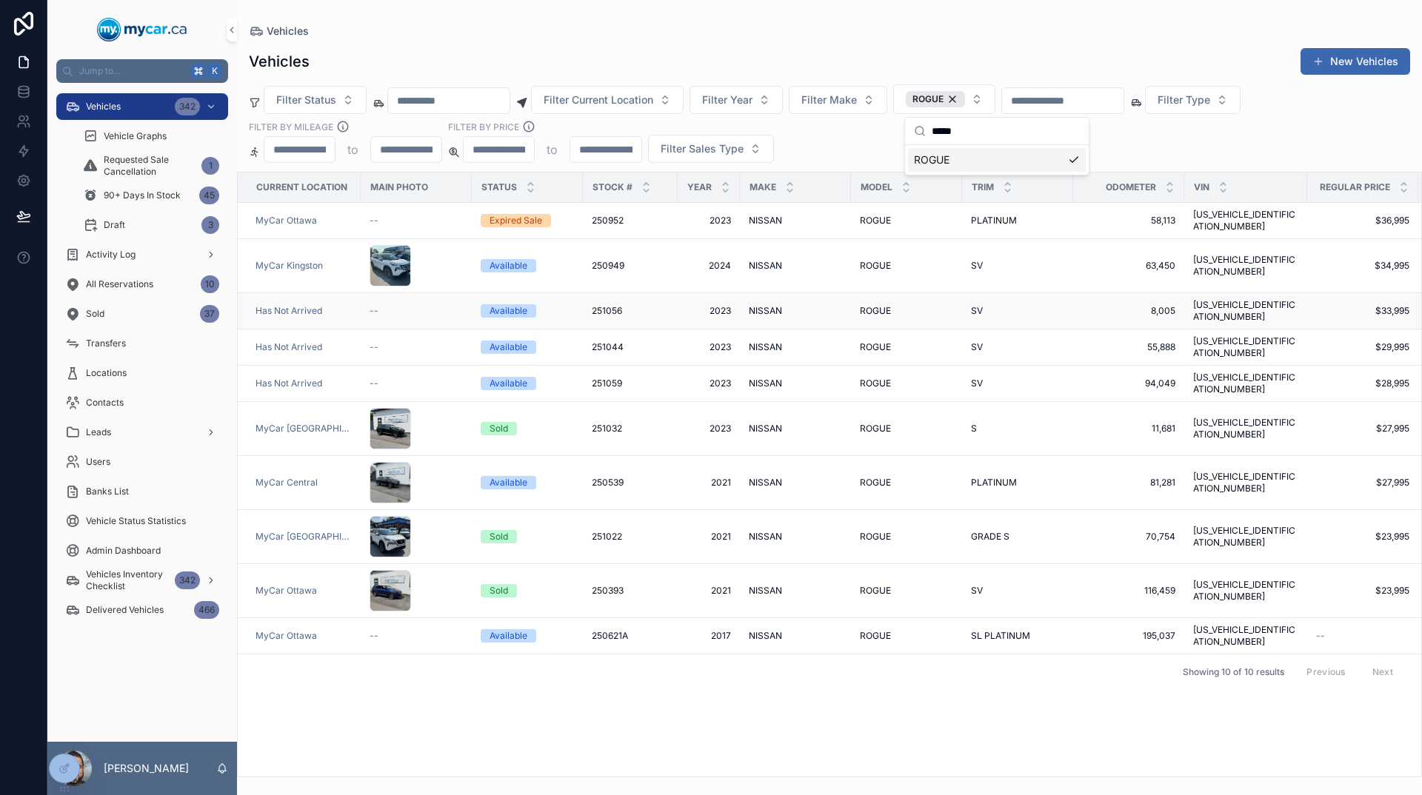
click at [886, 305] on span "ROGUE" at bounding box center [875, 311] width 31 height 12
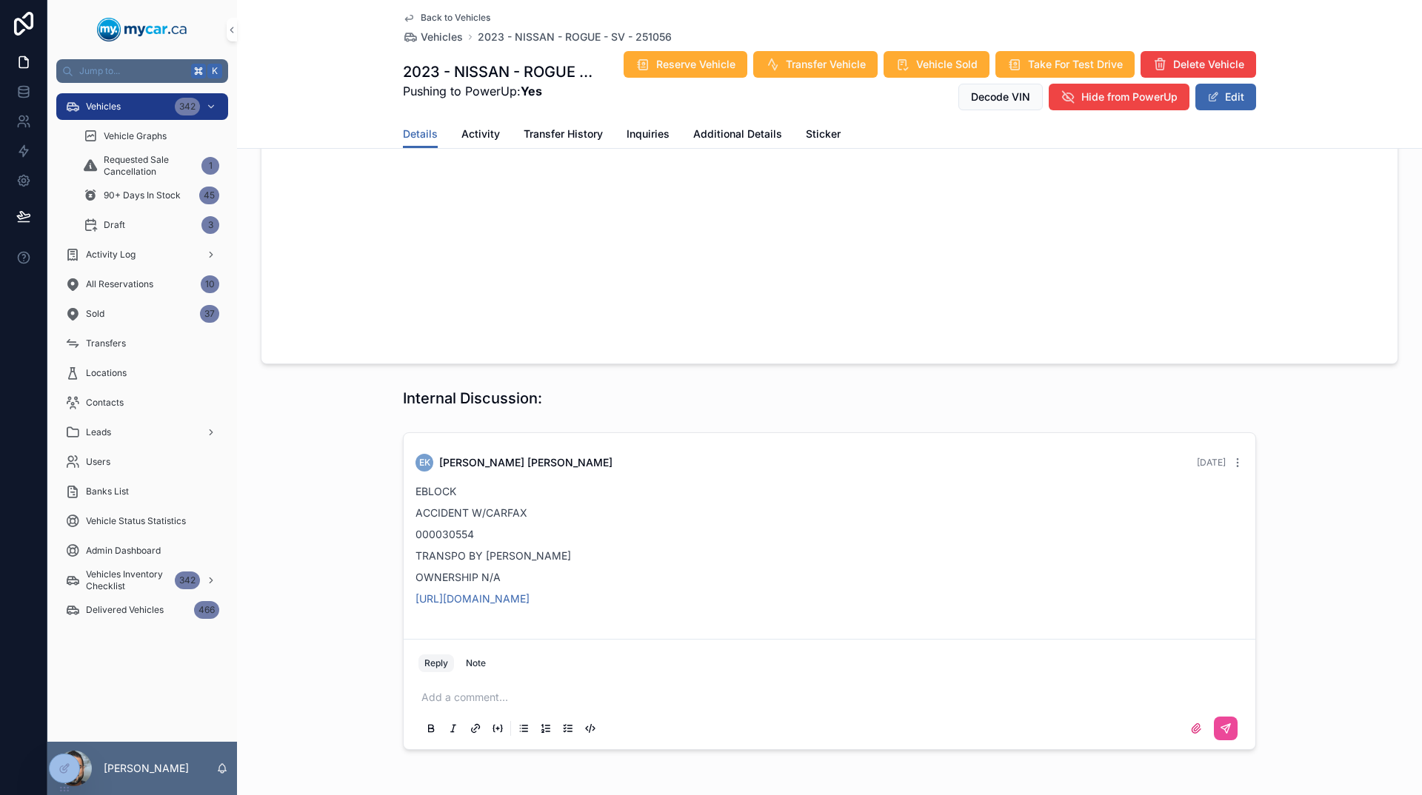
scroll to position [1246, 0]
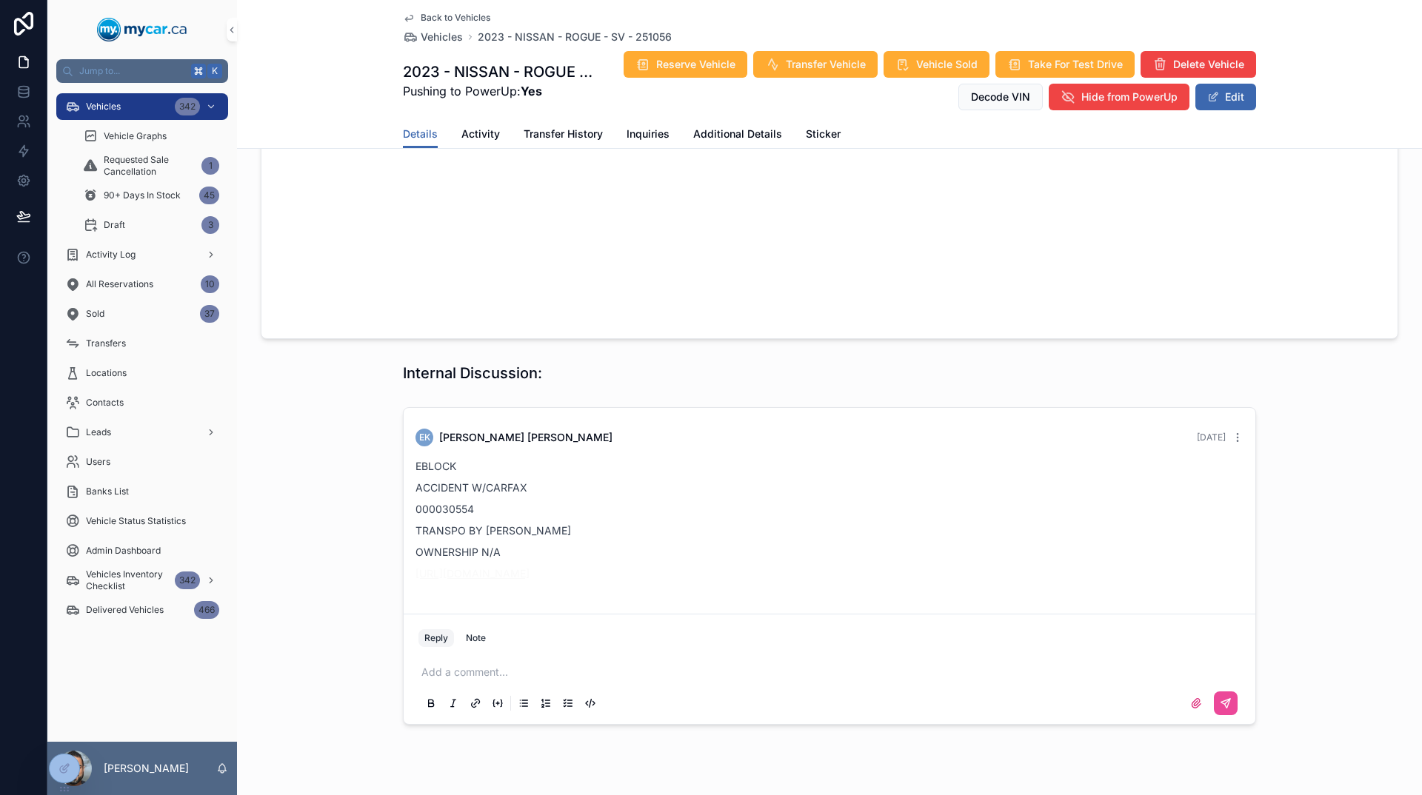
click at [530, 572] on link "[URL][DOMAIN_NAME]" at bounding box center [472, 573] width 114 height 13
click at [456, 39] on span "Vehicles" at bounding box center [442, 37] width 42 height 15
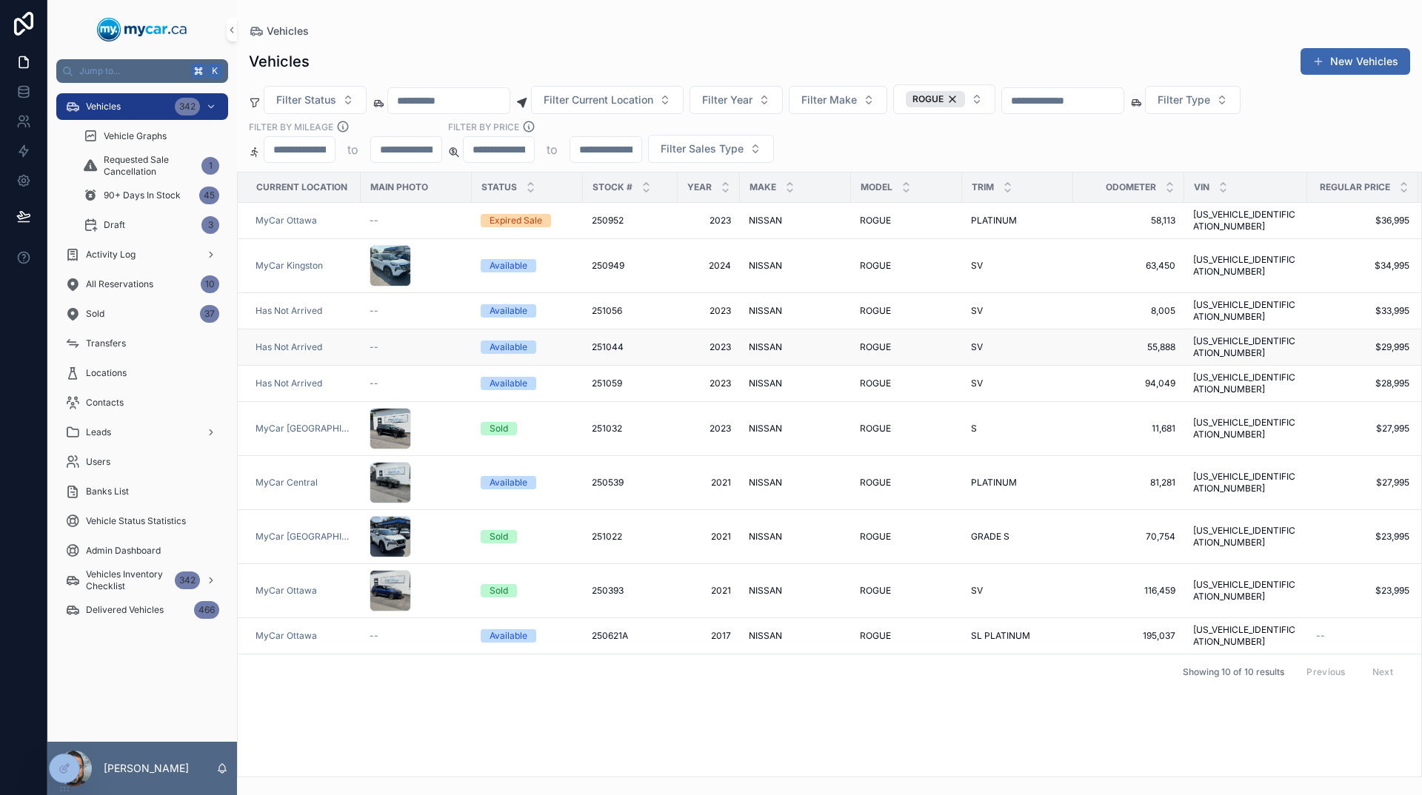
click at [728, 330] on td "2023 2023" at bounding box center [709, 348] width 62 height 36
click at [616, 341] on span "251044" at bounding box center [608, 347] width 32 height 12
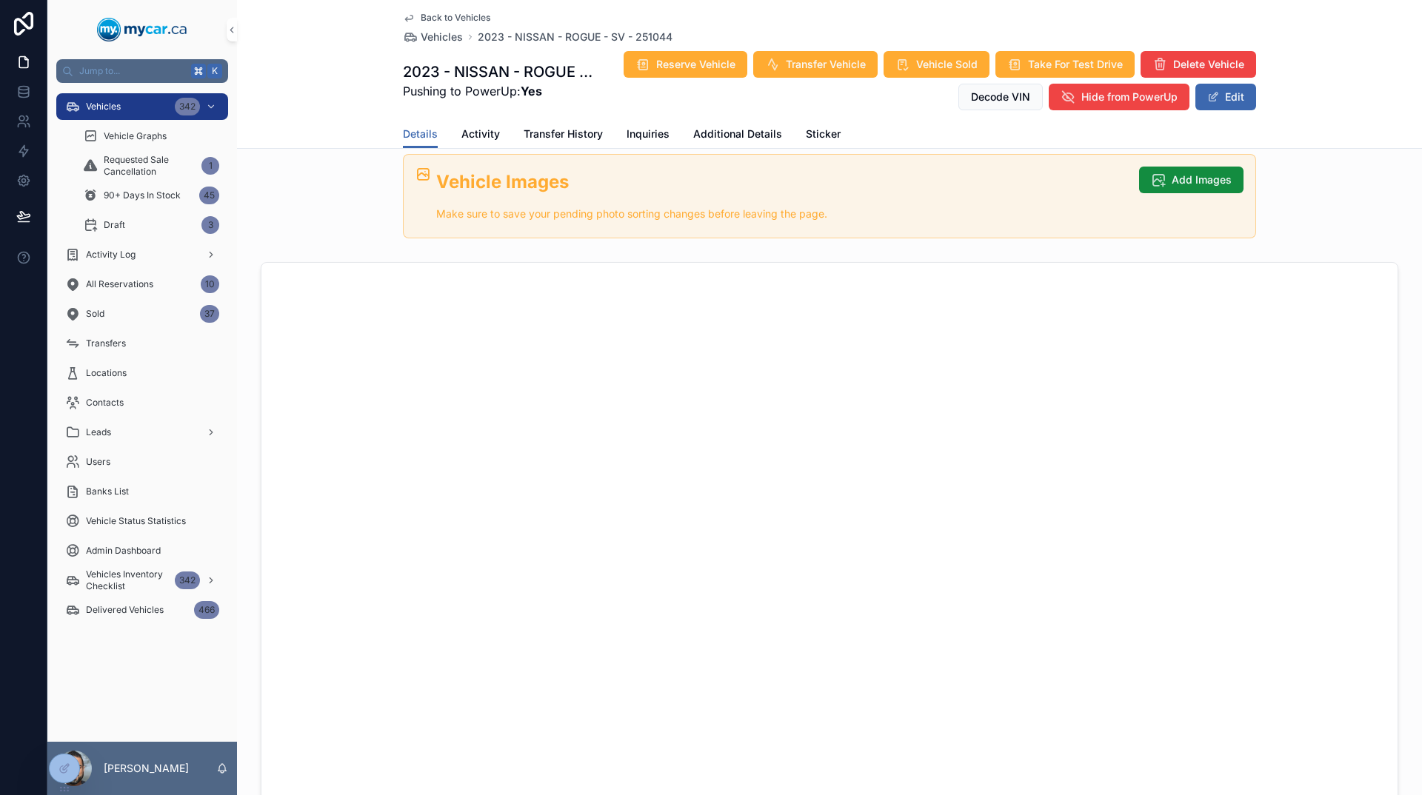
scroll to position [1061, 0]
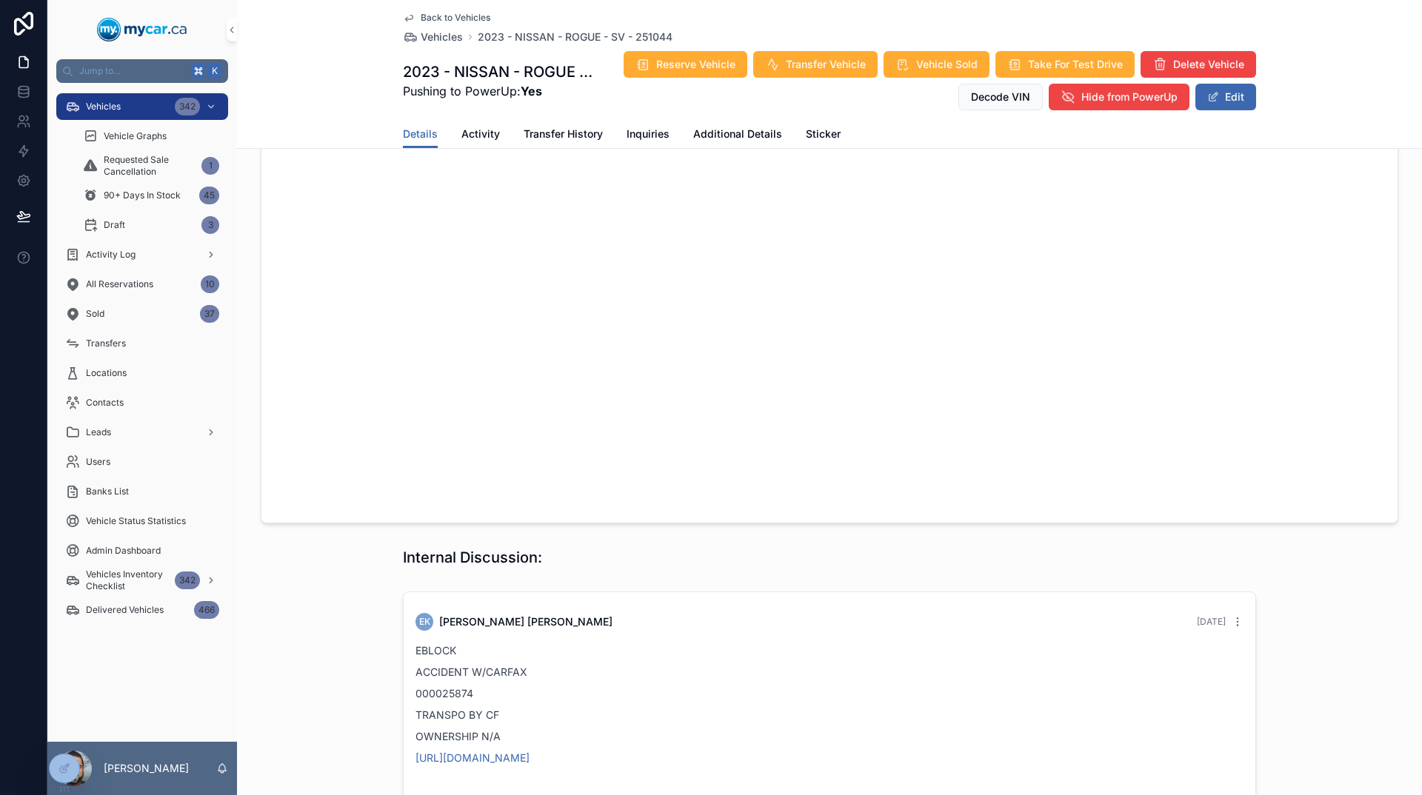
click at [605, 769] on div "EBLOCK ACCIDENT W/CARFAX 000025874 TRANSPO BY CF OWNERSHIP N/A [URL][DOMAIN_NAM…" at bounding box center [829, 704] width 828 height 135
click at [530, 757] on link "[URL][DOMAIN_NAME]" at bounding box center [472, 758] width 114 height 13
click at [443, 47] on div "Back to Vehicles Vehicles 2023 - NISSAN - ROGUE - SV - 251044 2023 - NISSAN - R…" at bounding box center [829, 60] width 853 height 120
click at [444, 39] on span "Vehicles" at bounding box center [442, 37] width 42 height 15
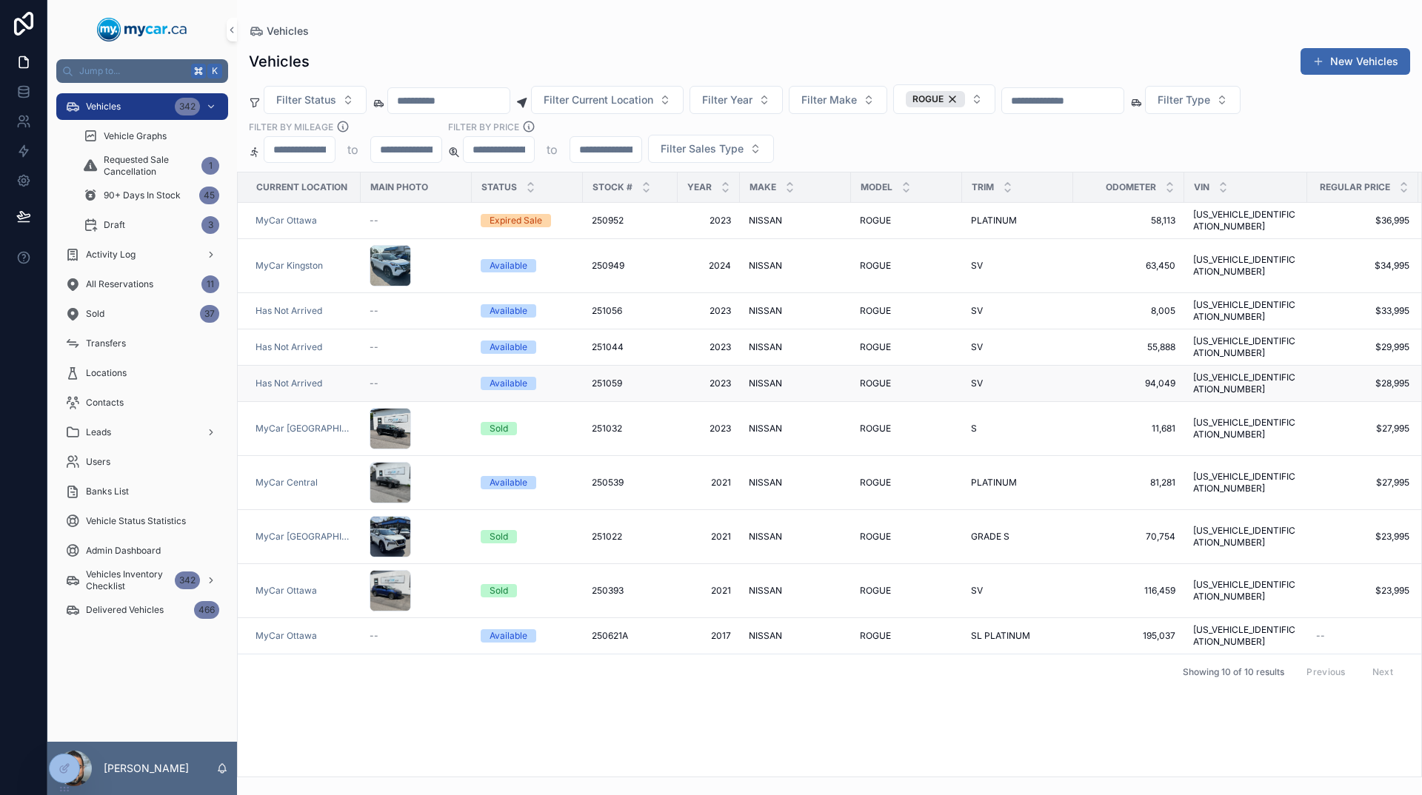
click at [1163, 378] on span "94,049" at bounding box center [1128, 384] width 93 height 12
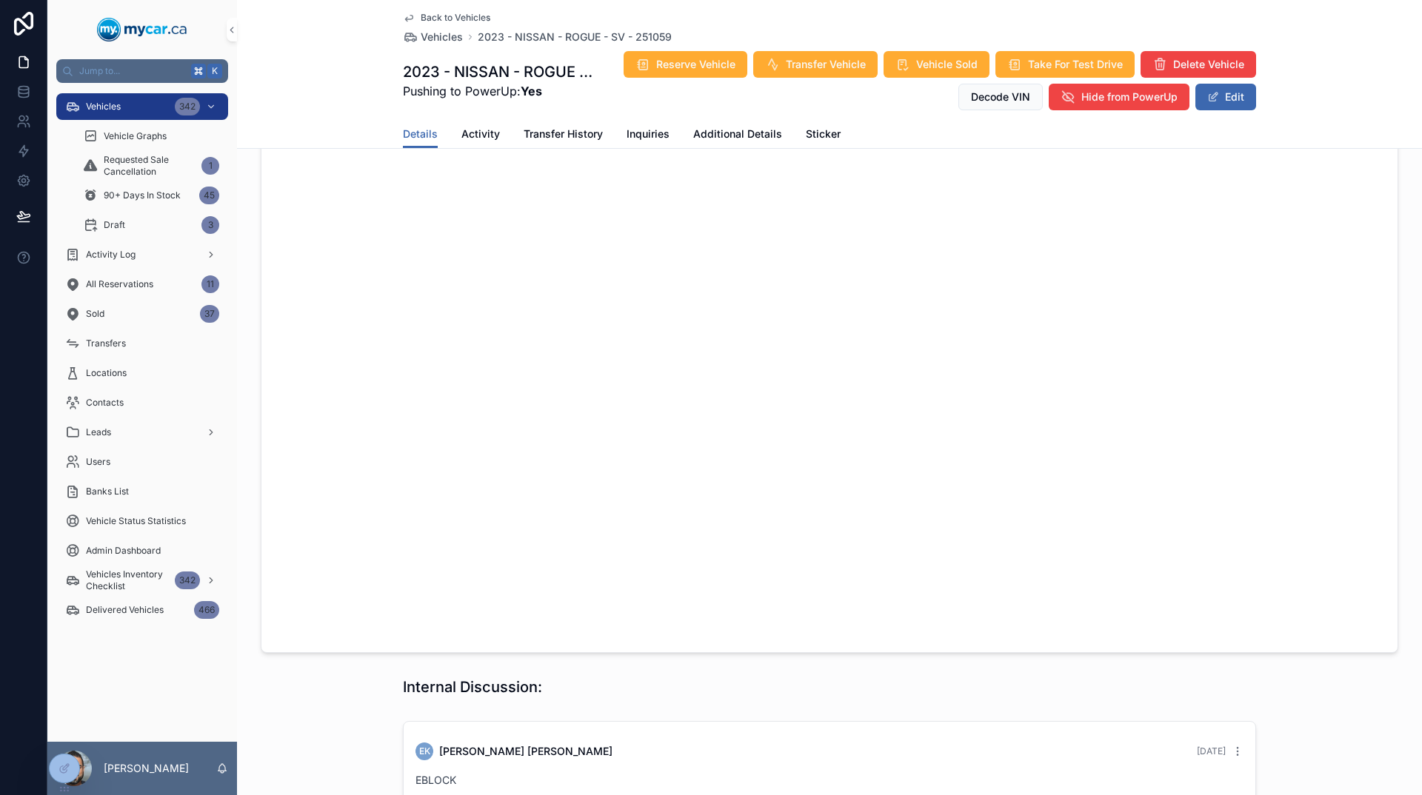
scroll to position [1143, 0]
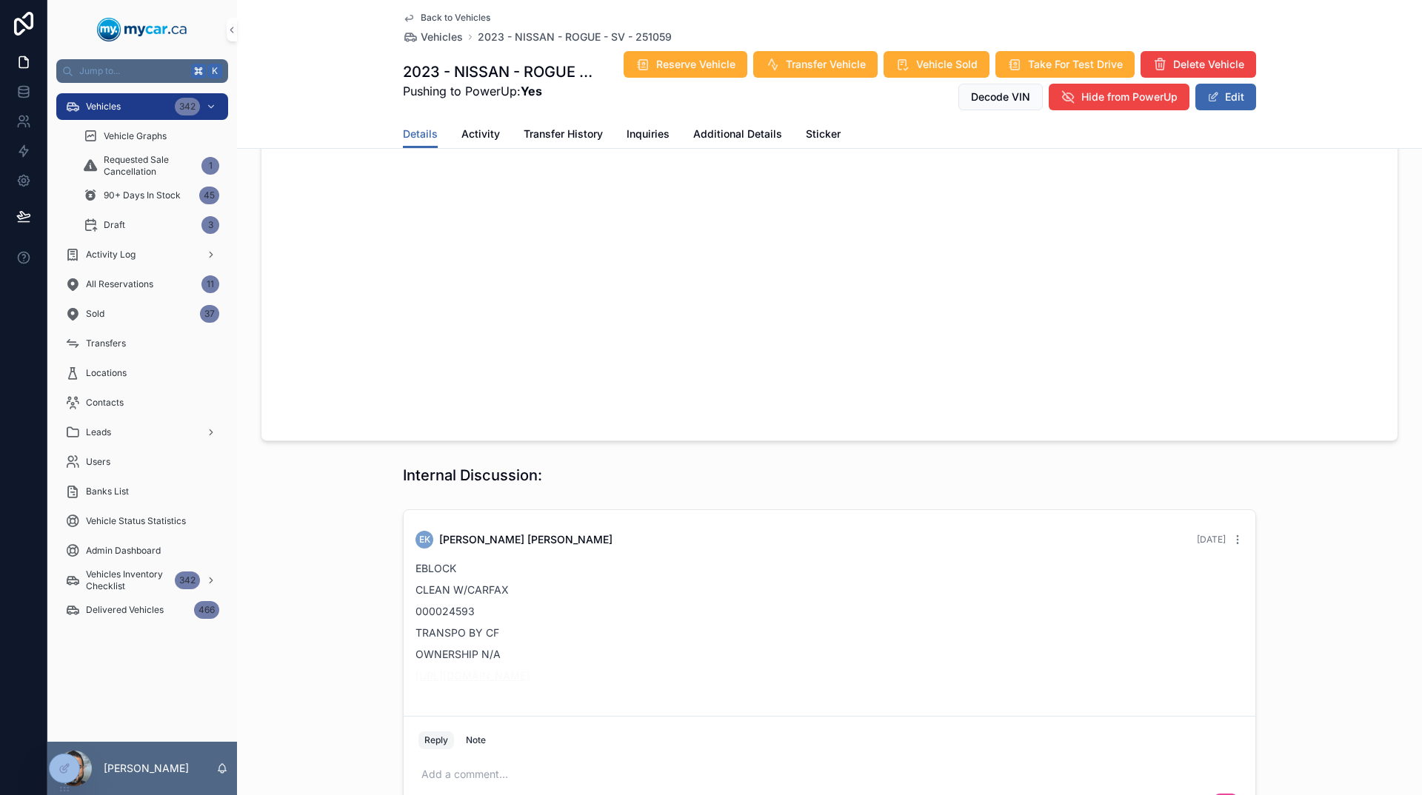
click at [530, 680] on link "[URL][DOMAIN_NAME]" at bounding box center [472, 675] width 114 height 13
click at [450, 40] on span "Vehicles" at bounding box center [442, 37] width 42 height 15
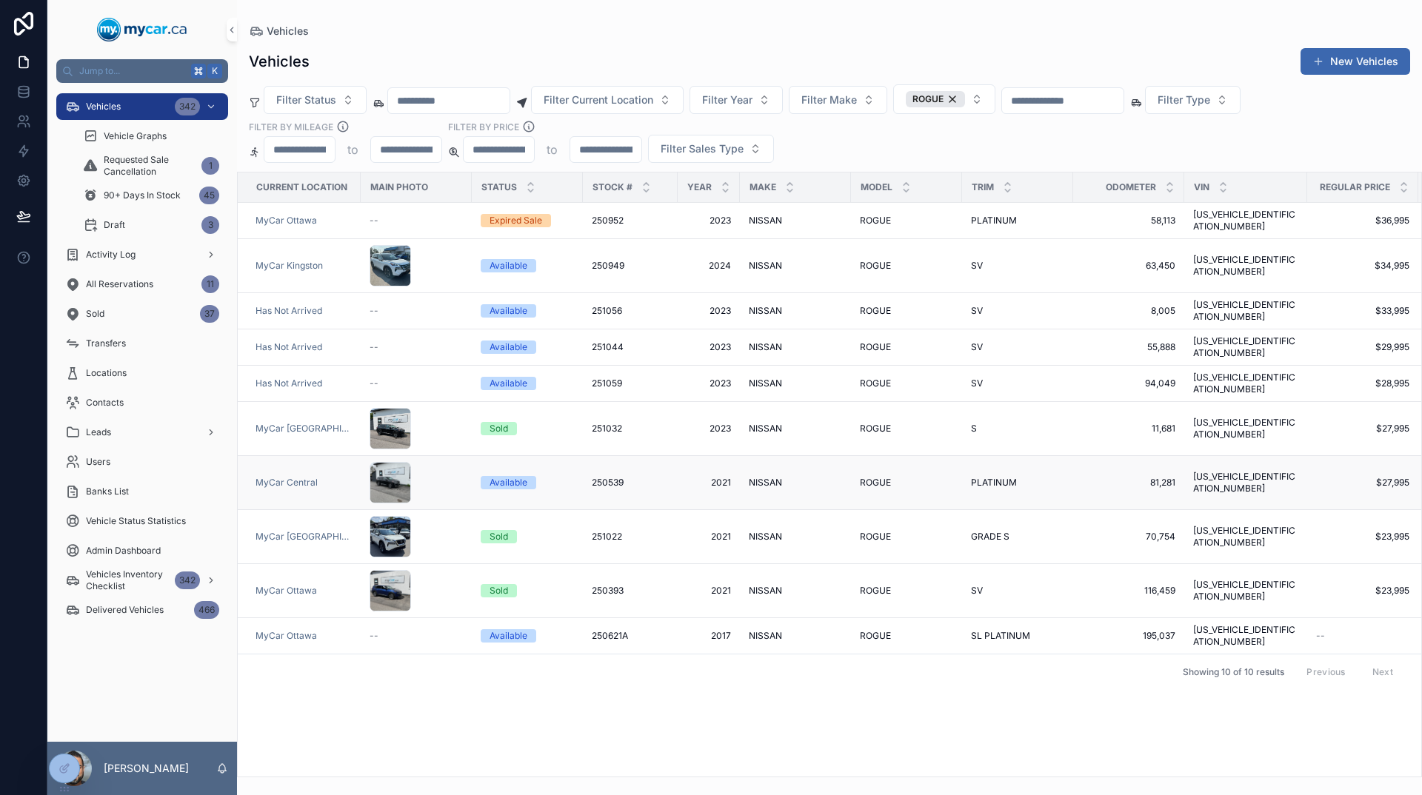
click at [852, 456] on td "ROGUE ROGUE" at bounding box center [906, 483] width 111 height 54
click at [599, 477] on span "250539" at bounding box center [608, 483] width 32 height 12
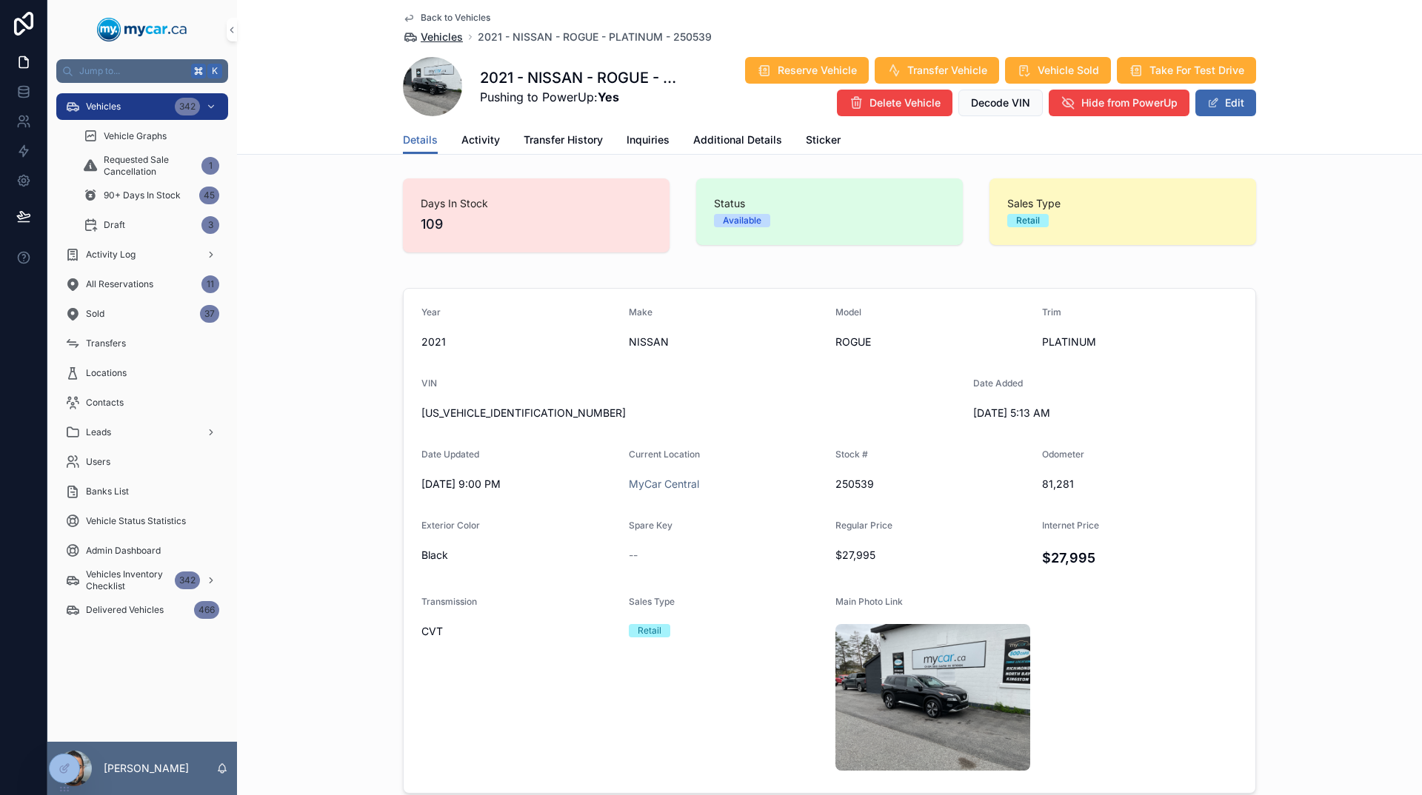
click at [421, 37] on span "Vehicles" at bounding box center [442, 37] width 42 height 15
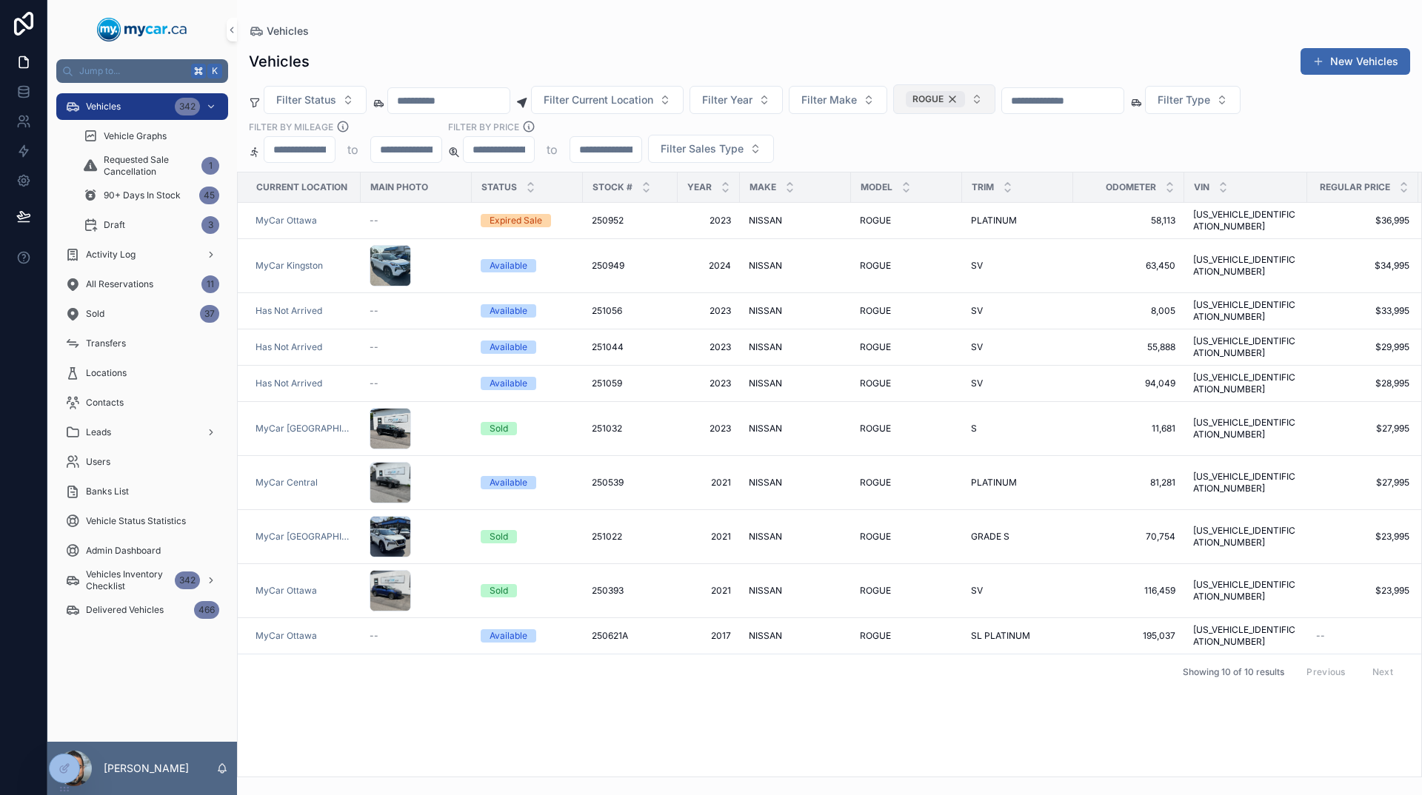
click at [965, 101] on div "ROGUE" at bounding box center [935, 99] width 59 height 16
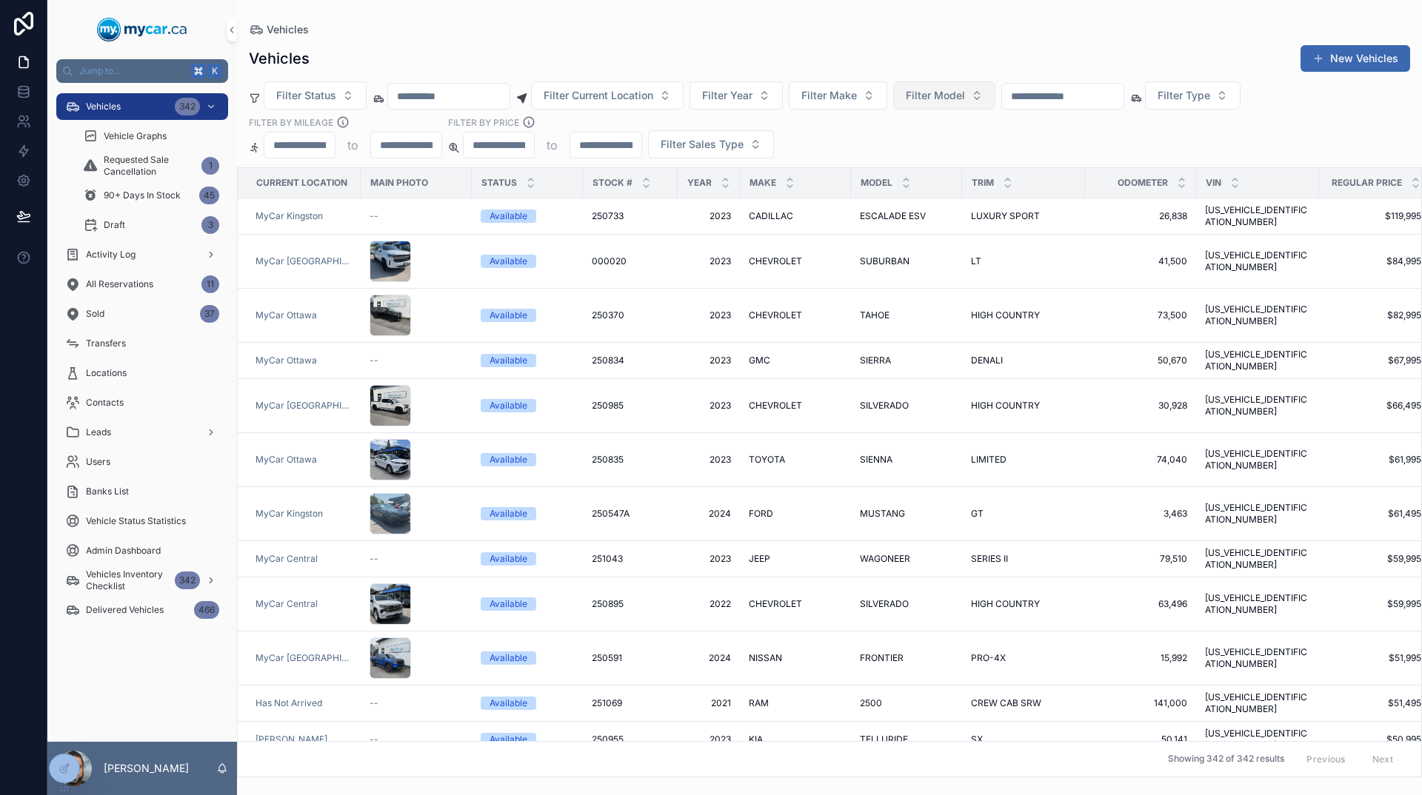
click at [965, 101] on span "Filter Model" at bounding box center [935, 95] width 59 height 15
type input "*****"
click at [927, 146] on div "FORTE" at bounding box center [996, 156] width 178 height 24
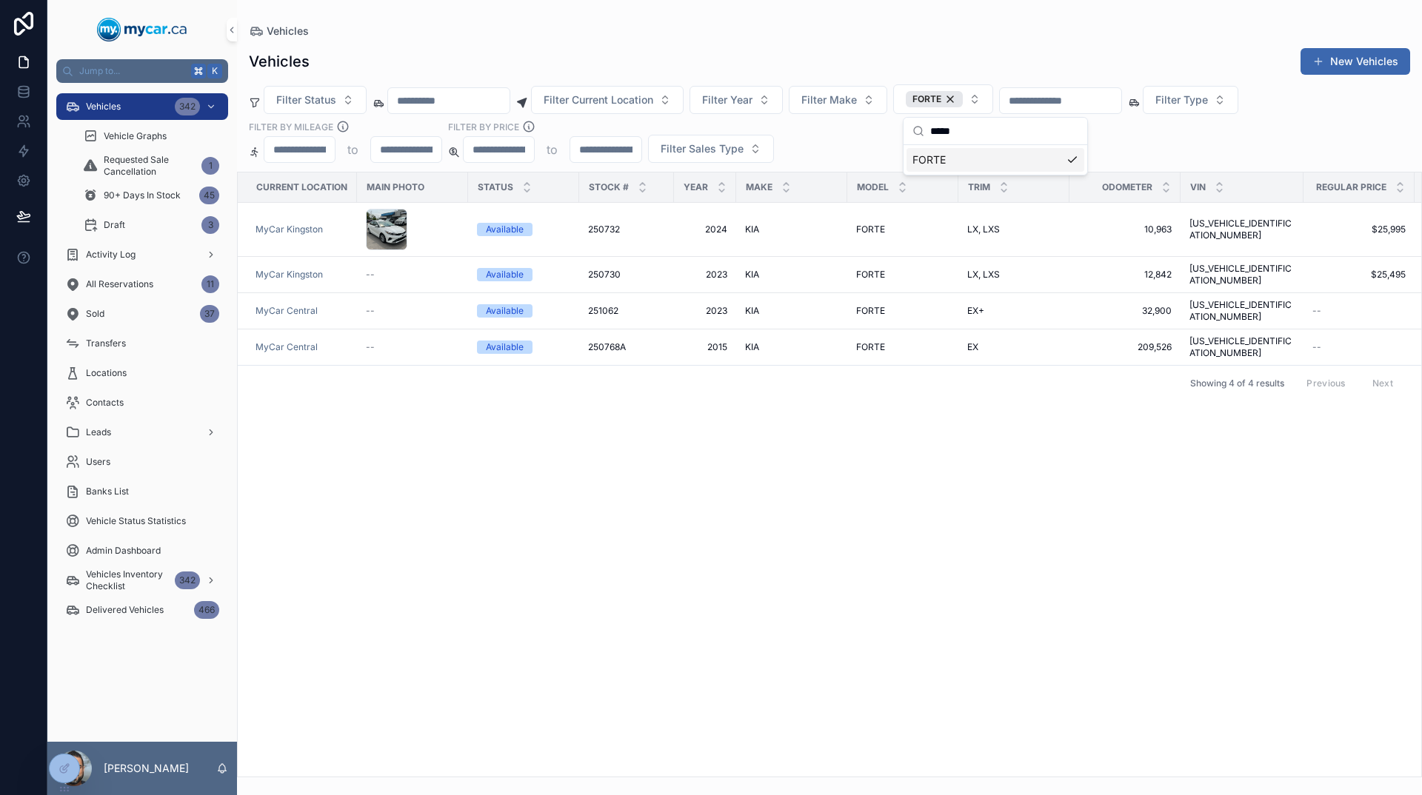
click at [1009, 413] on div "Current Location Main Photo Status Stock # Year Make Model Trim Odometer VIN Re…" at bounding box center [829, 475] width 1183 height 604
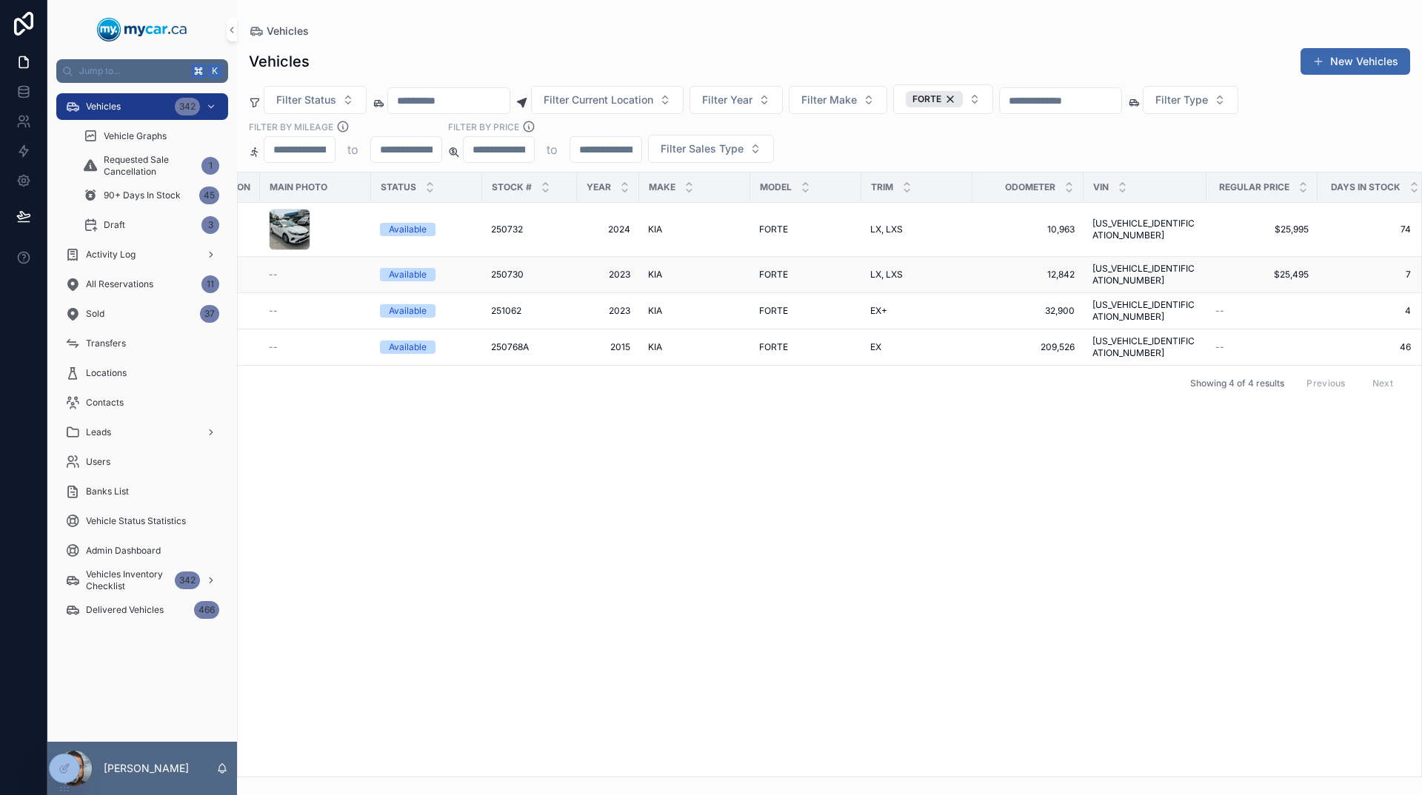
click at [951, 269] on div "LX, LXS LX, LXS" at bounding box center [916, 275] width 93 height 12
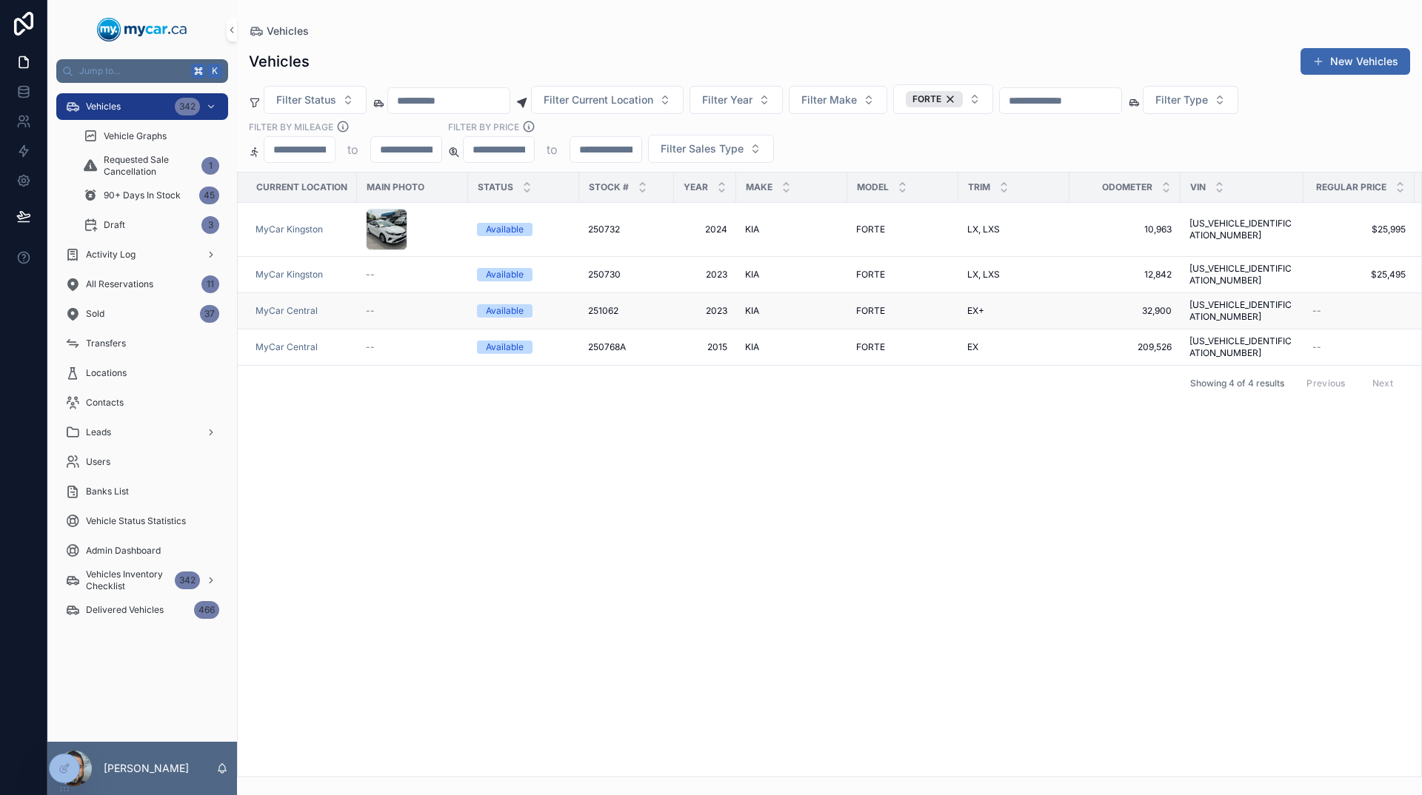
click at [895, 305] on div "FORTE FORTE" at bounding box center [902, 311] width 93 height 12
click at [963, 99] on div "FORTE" at bounding box center [934, 99] width 57 height 16
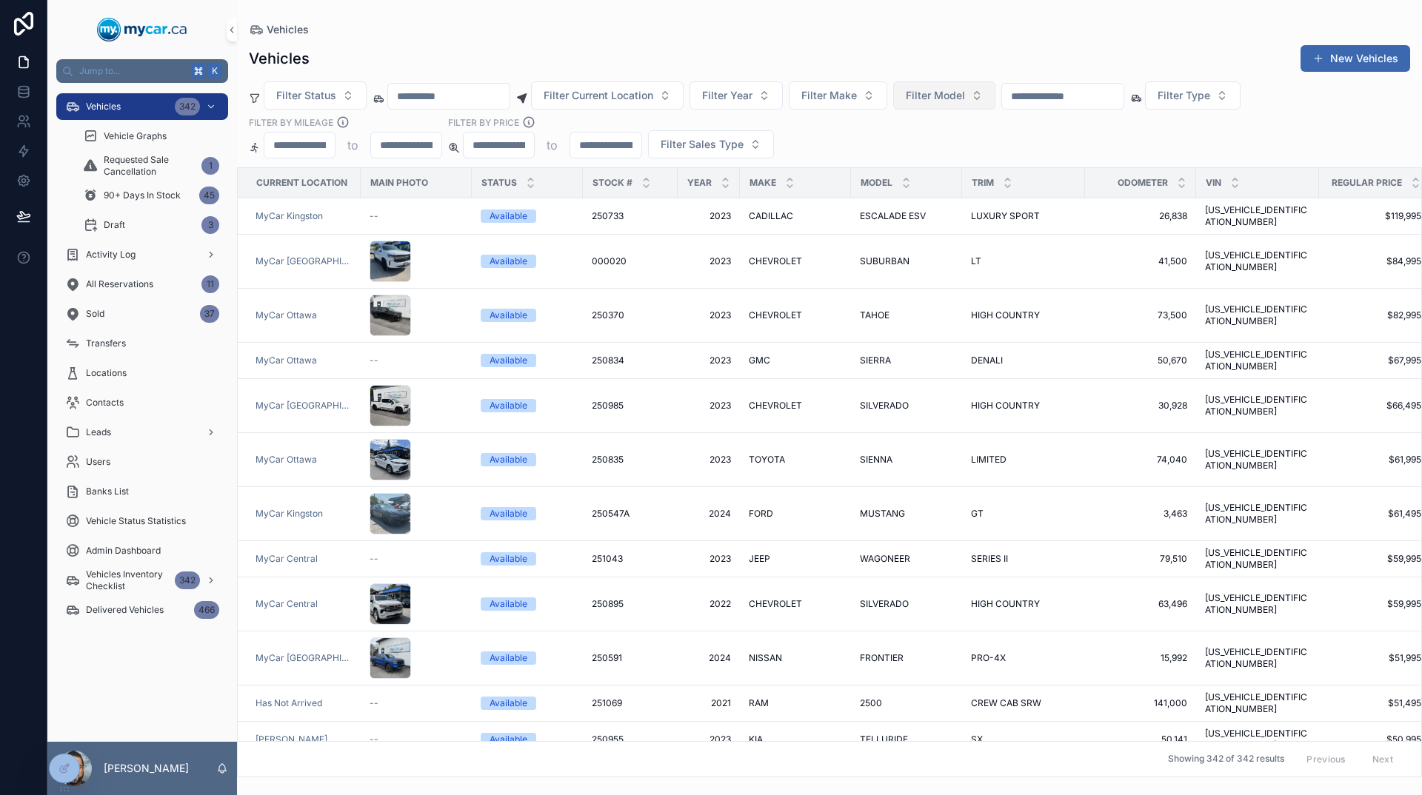
click at [965, 99] on span "Filter Model" at bounding box center [935, 95] width 59 height 15
click at [969, 178] on div "[GEOGRAPHIC_DATA]" at bounding box center [996, 179] width 178 height 24
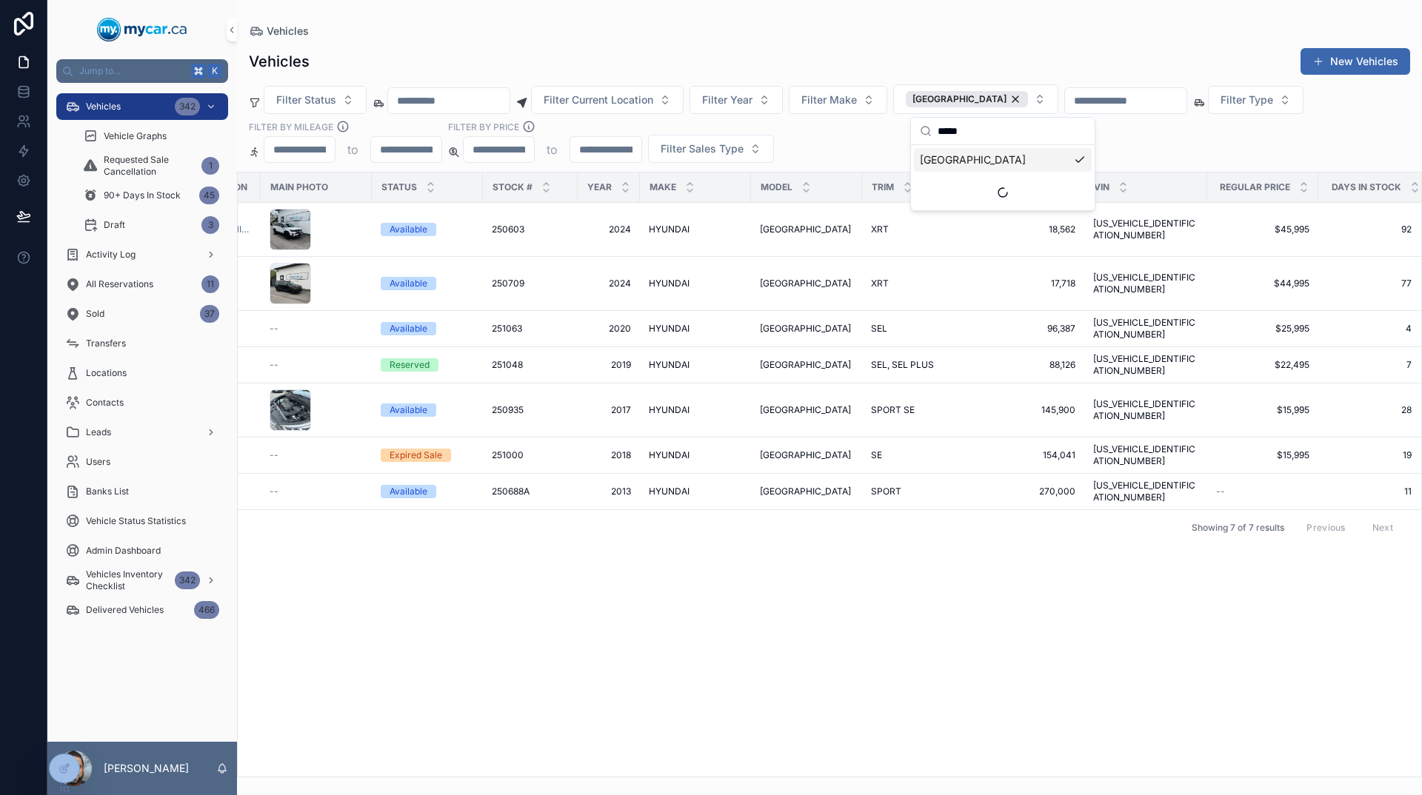
click at [961, 136] on input "*****" at bounding box center [1012, 131] width 148 height 27
click at [970, 133] on input "*****" at bounding box center [1012, 131] width 148 height 27
drag, startPoint x: 970, startPoint y: 133, endPoint x: 916, endPoint y: 129, distance: 54.2
click at [916, 129] on div "*****" at bounding box center [1003, 131] width 184 height 27
type input "****"
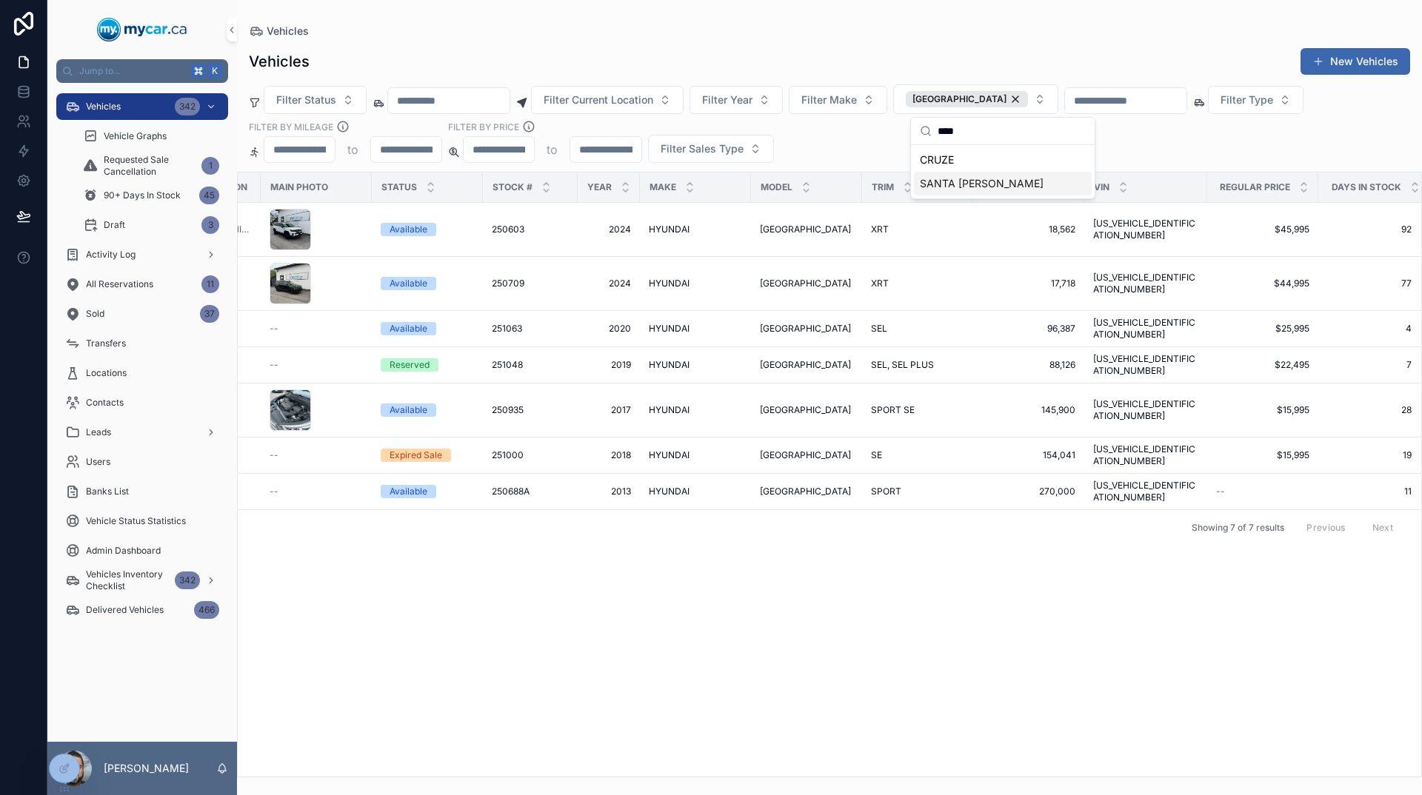
click at [932, 187] on span "SANTA [PERSON_NAME]" at bounding box center [982, 183] width 124 height 15
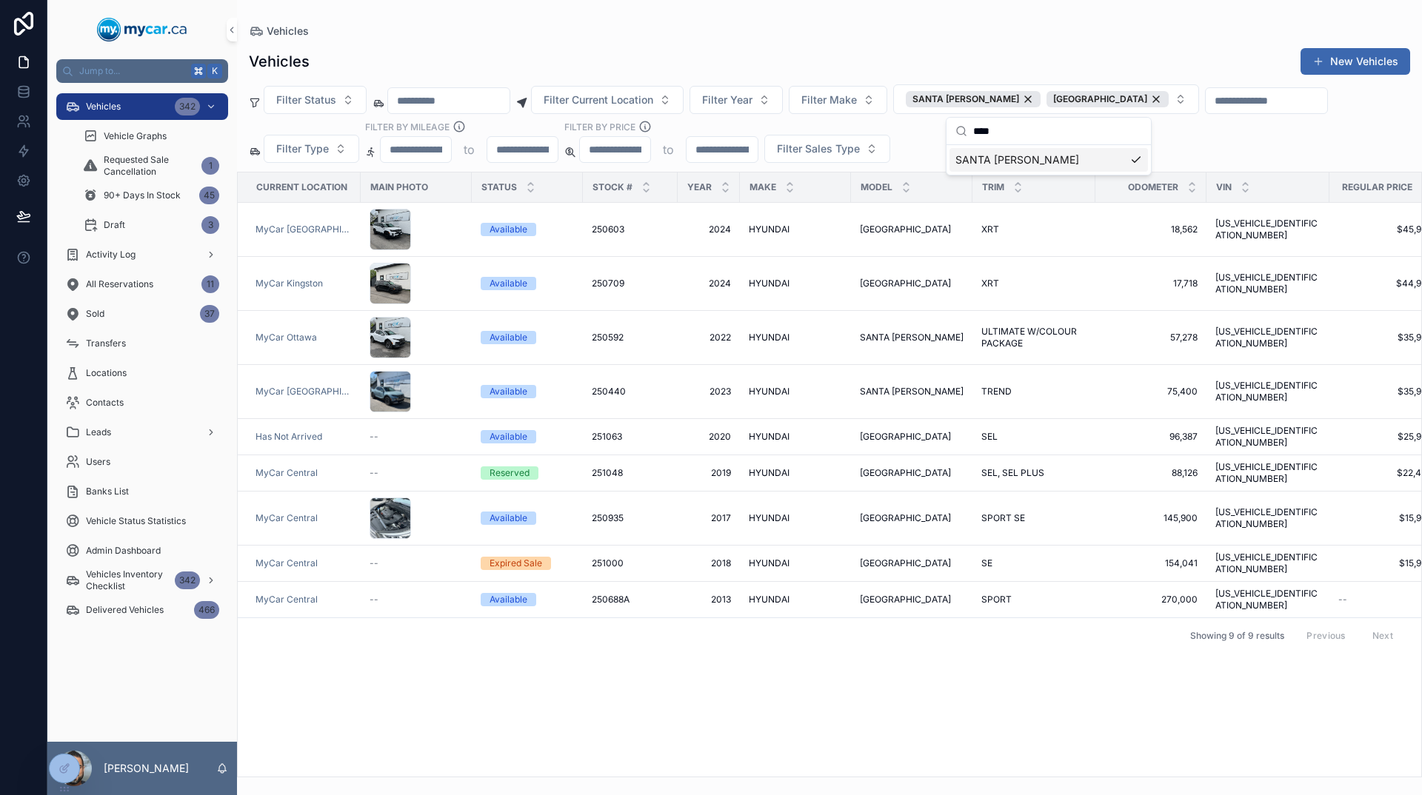
click at [1036, 627] on div "Current Location Main Photo Status Stock # Year Make Model Trim Odometer VIN Re…" at bounding box center [829, 475] width 1183 height 604
click at [1112, 97] on div "[GEOGRAPHIC_DATA]" at bounding box center [1107, 99] width 122 height 16
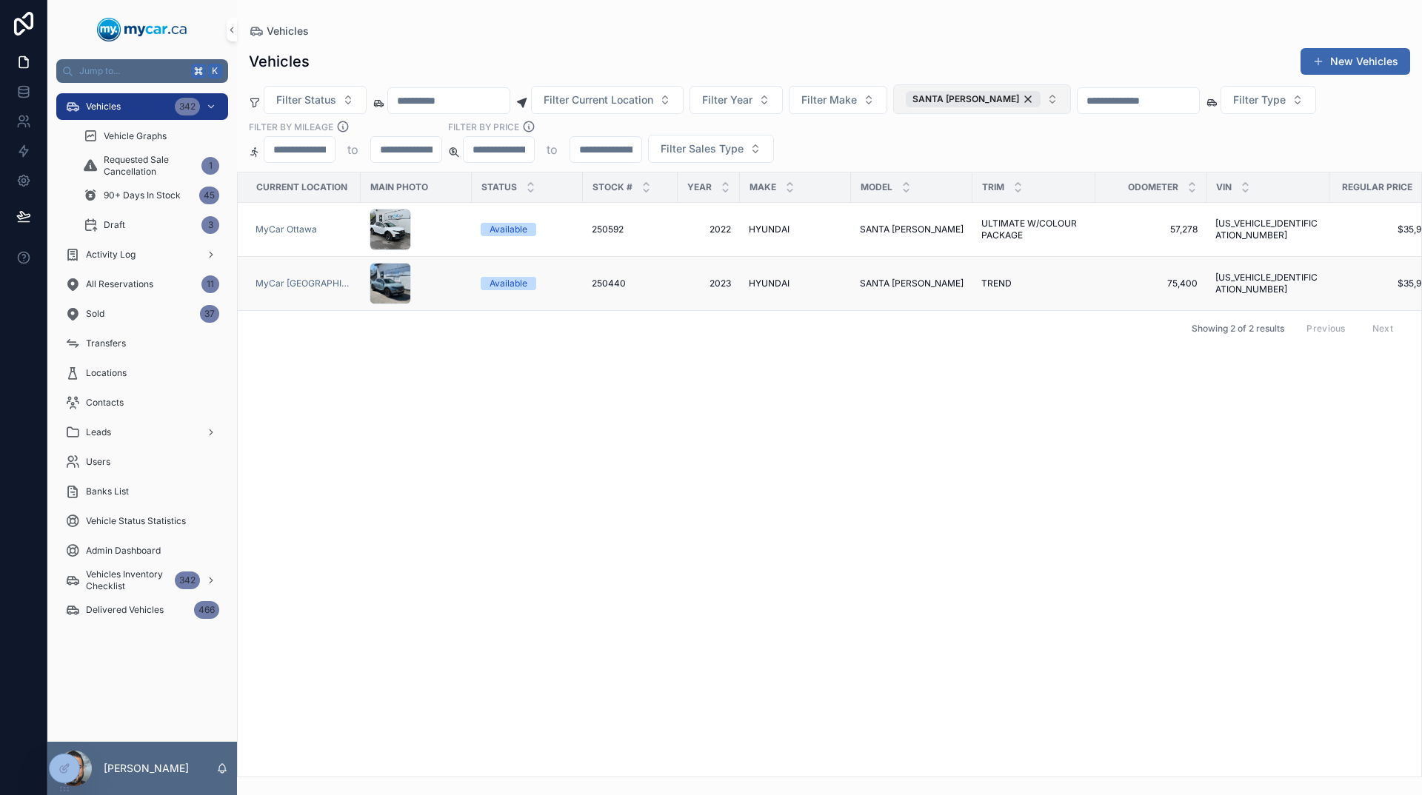
click at [882, 287] on span "SANTA [PERSON_NAME]" at bounding box center [912, 284] width 104 height 12
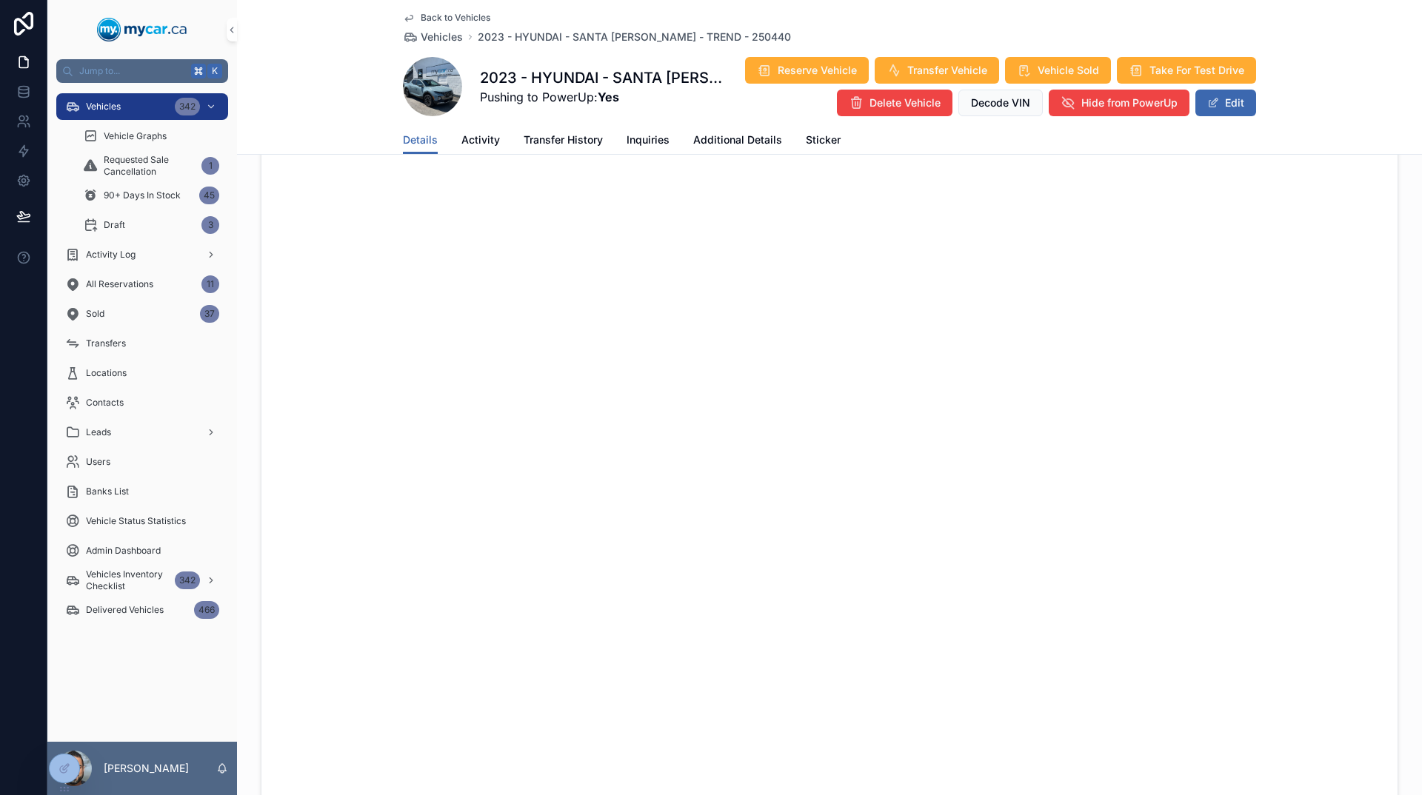
scroll to position [1354, 0]
